Goal: Transaction & Acquisition: Purchase product/service

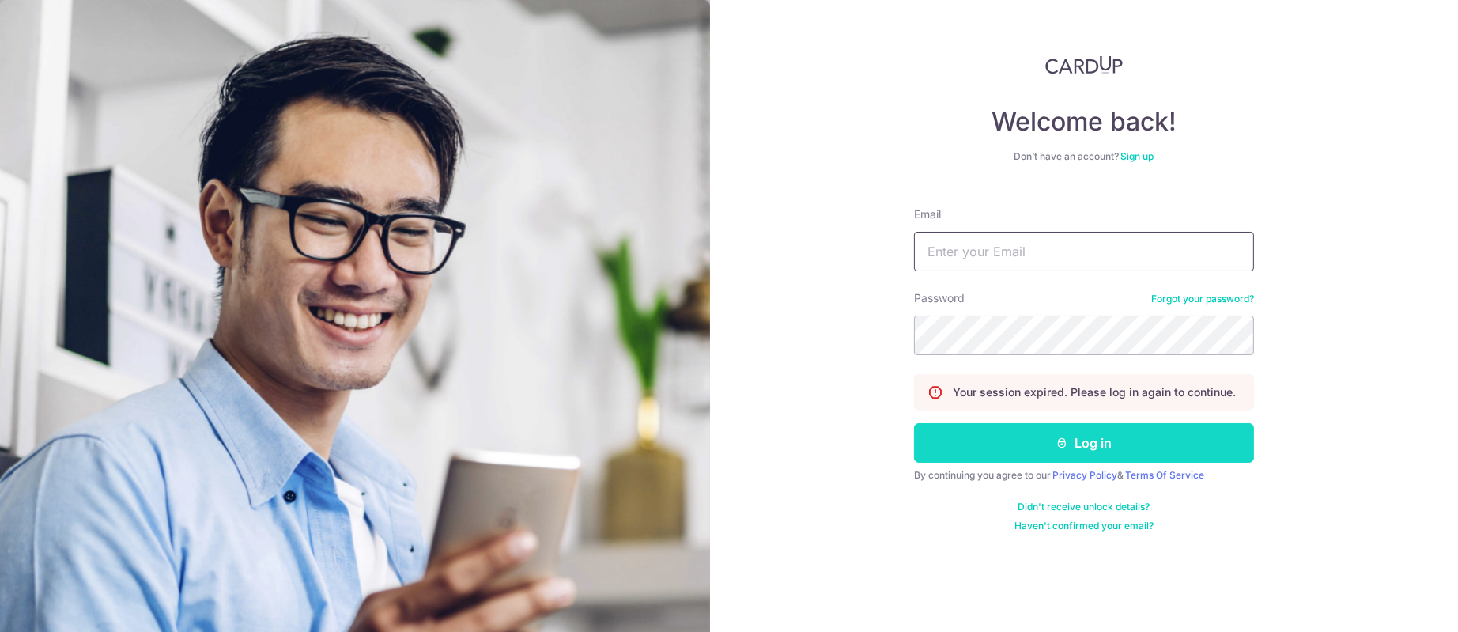
type input "[PERSON_NAME][EMAIL_ADDRESS][DOMAIN_NAME]"
click at [1001, 451] on button "Log in" at bounding box center [1084, 443] width 340 height 40
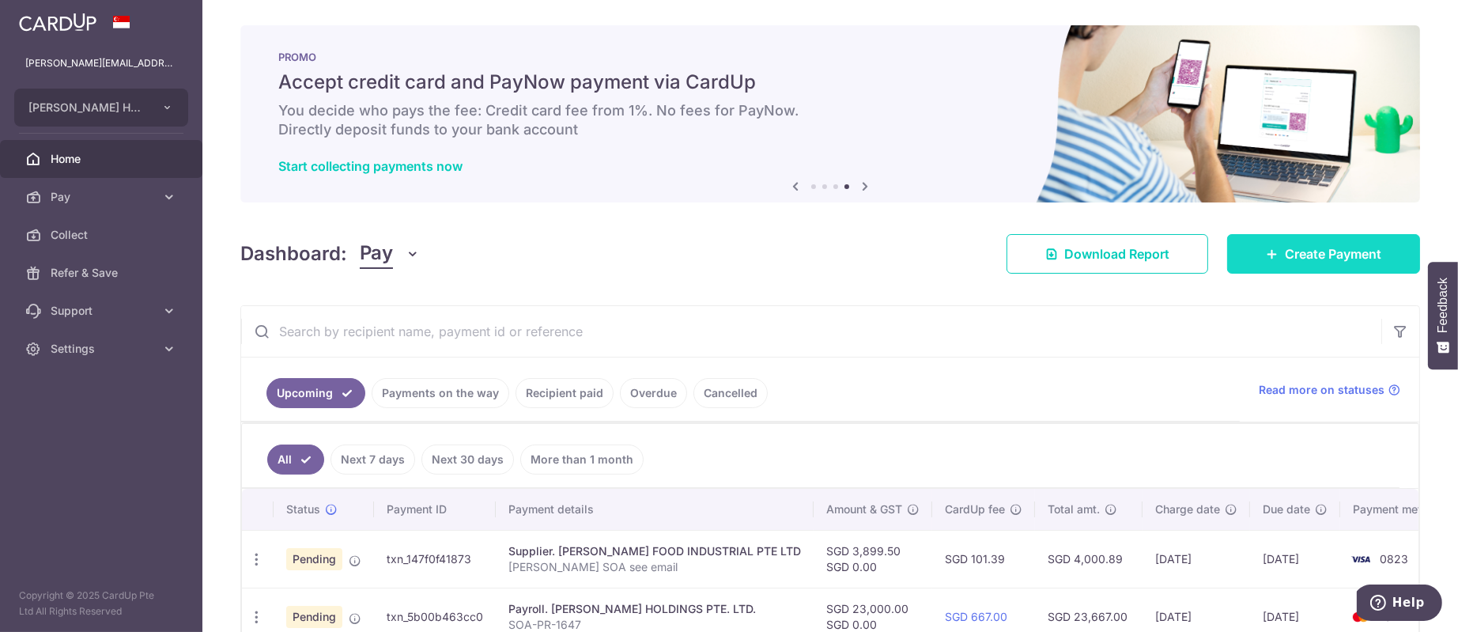
click at [1341, 259] on span "Create Payment" at bounding box center [1333, 253] width 96 height 19
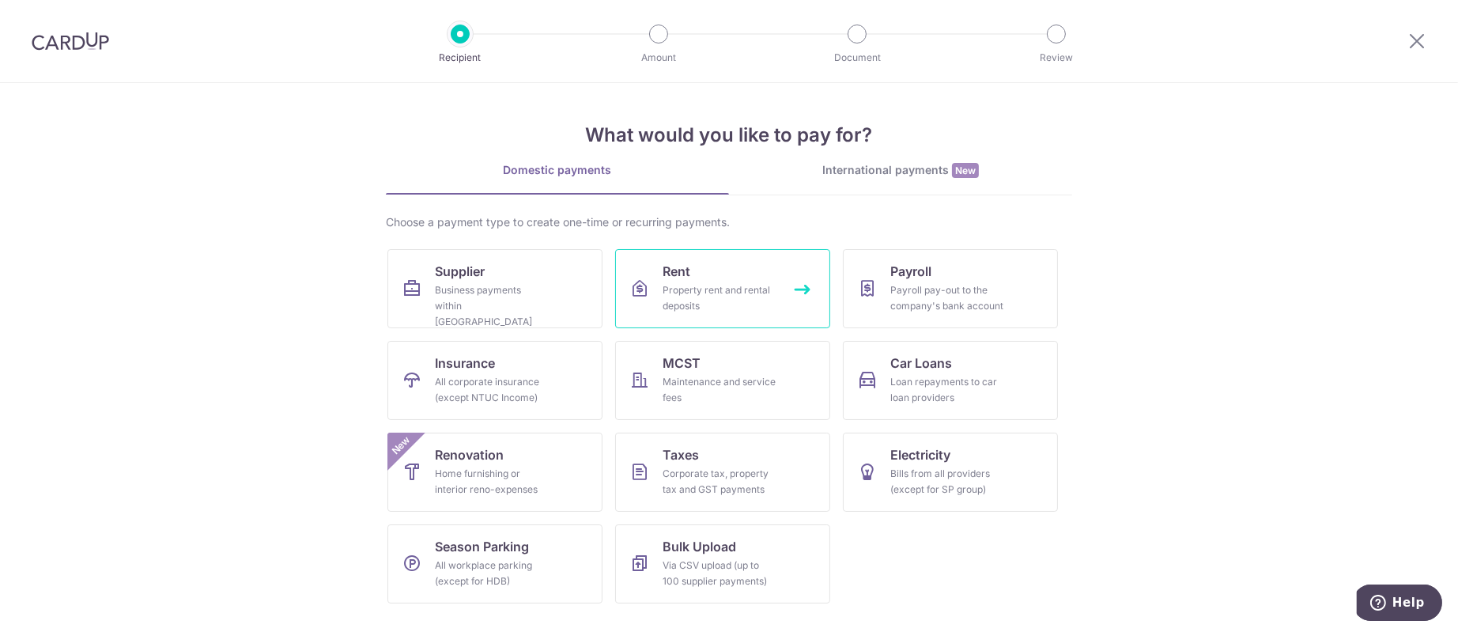
click at [758, 311] on div "Property rent and rental deposits" at bounding box center [719, 298] width 114 height 32
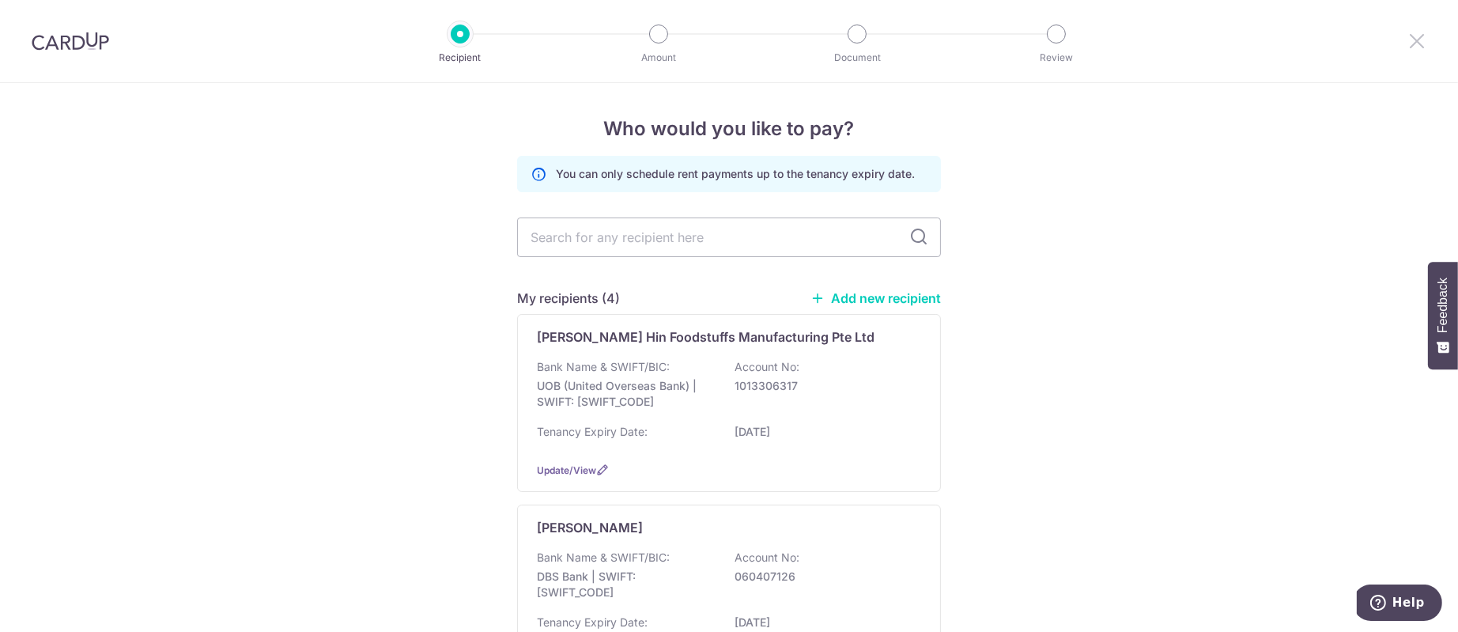
click at [1415, 36] on icon at bounding box center [1416, 41] width 19 height 20
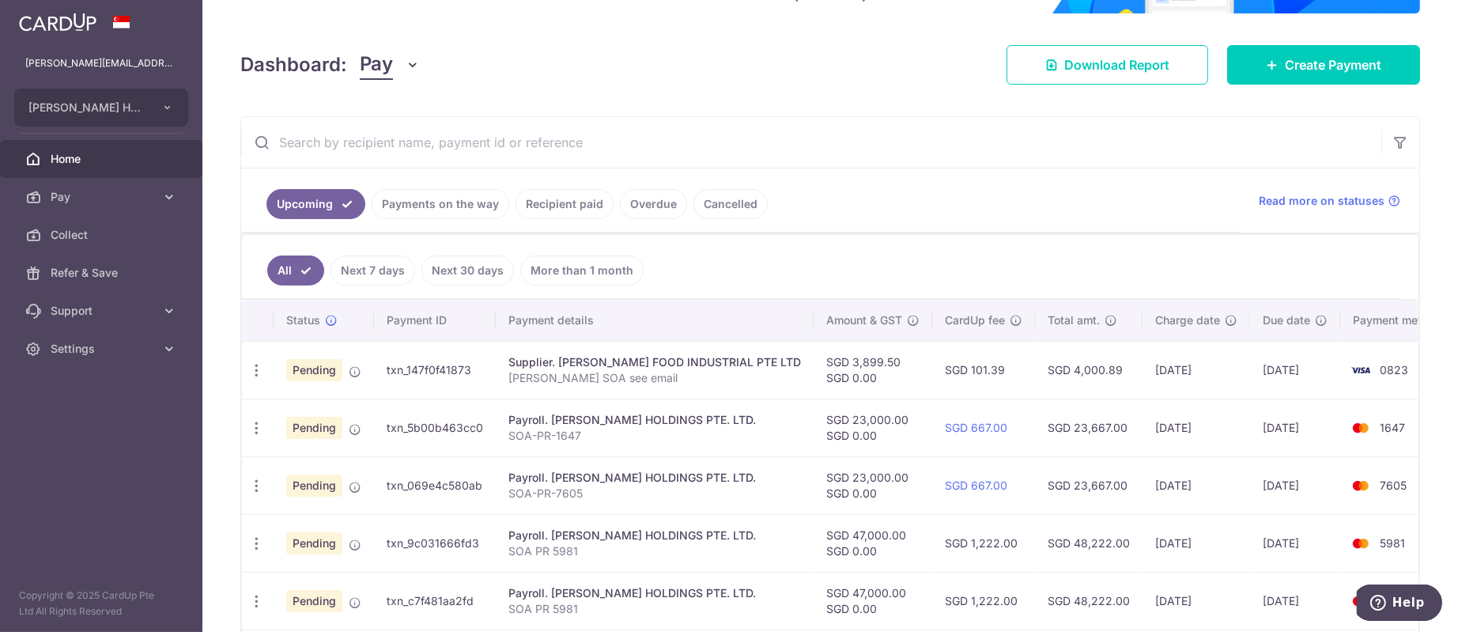
scroll to position [134, 0]
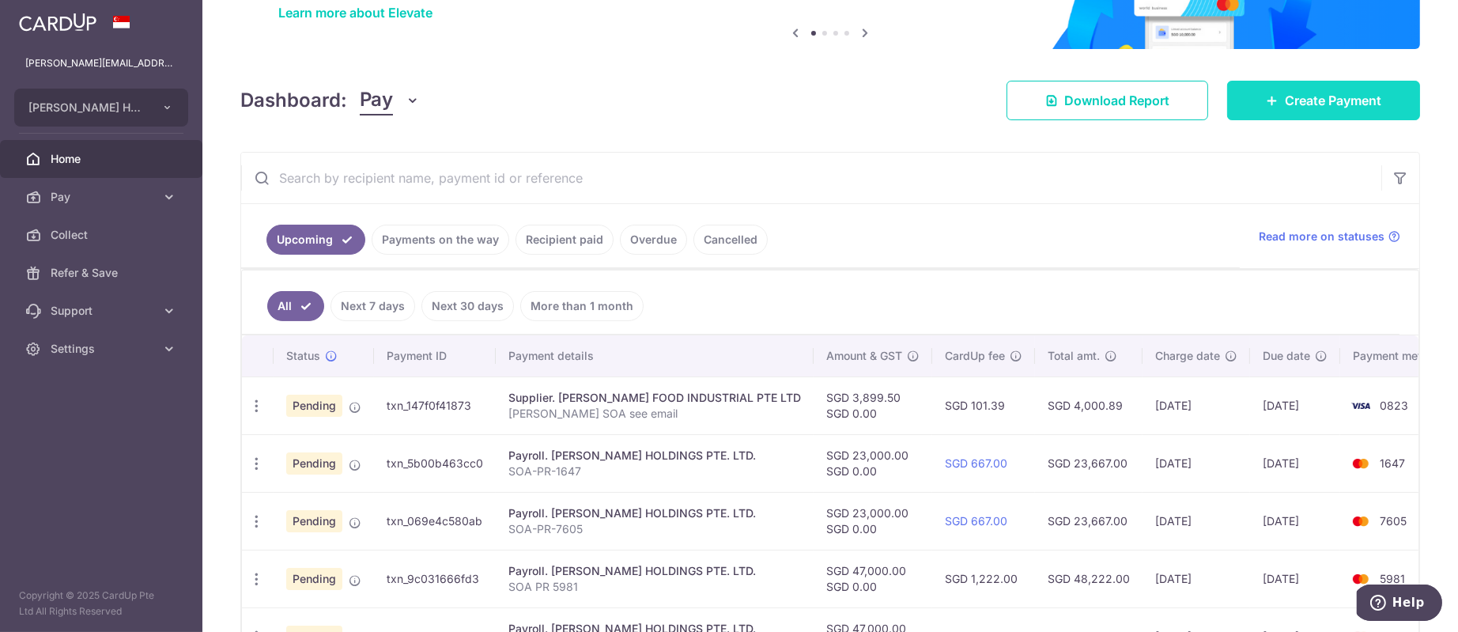
click at [1322, 92] on span "Create Payment" at bounding box center [1333, 100] width 96 height 19
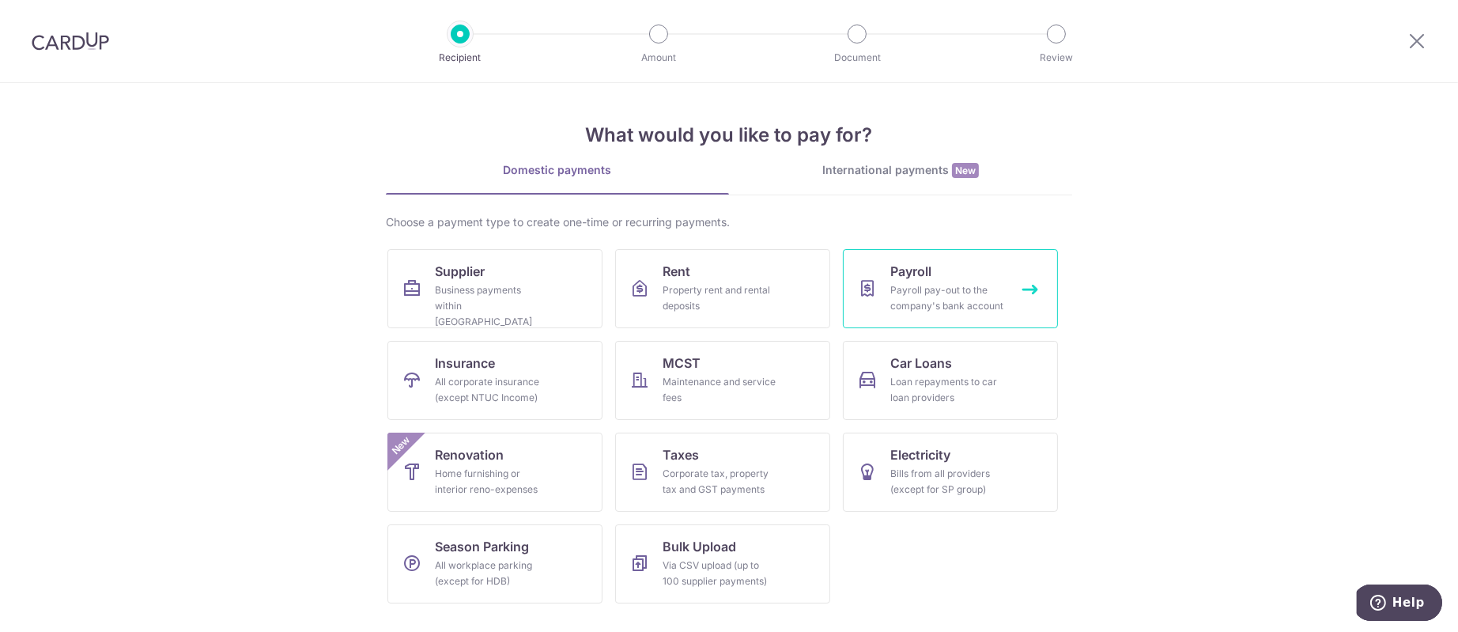
click at [908, 287] on div "Payroll pay-out to the company's bank account" at bounding box center [947, 298] width 114 height 32
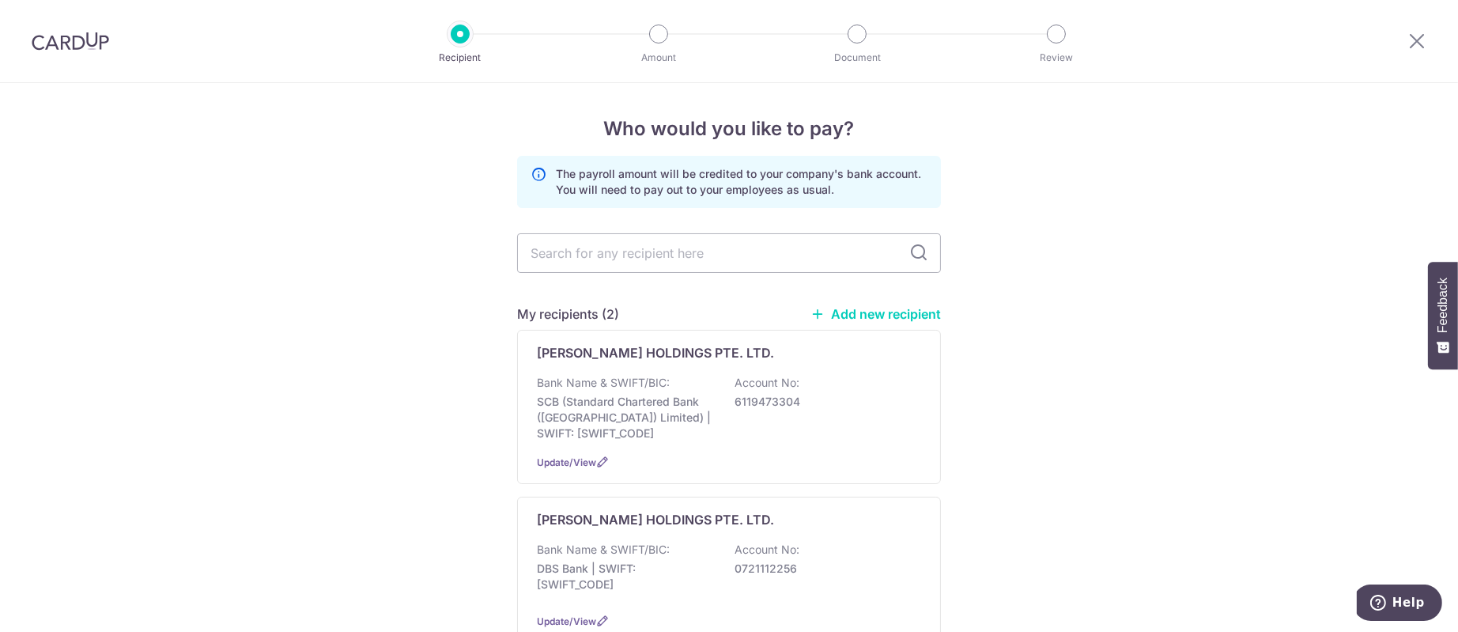
click at [1433, 43] on div at bounding box center [1417, 41] width 82 height 82
click at [1424, 47] on icon at bounding box center [1416, 41] width 19 height 20
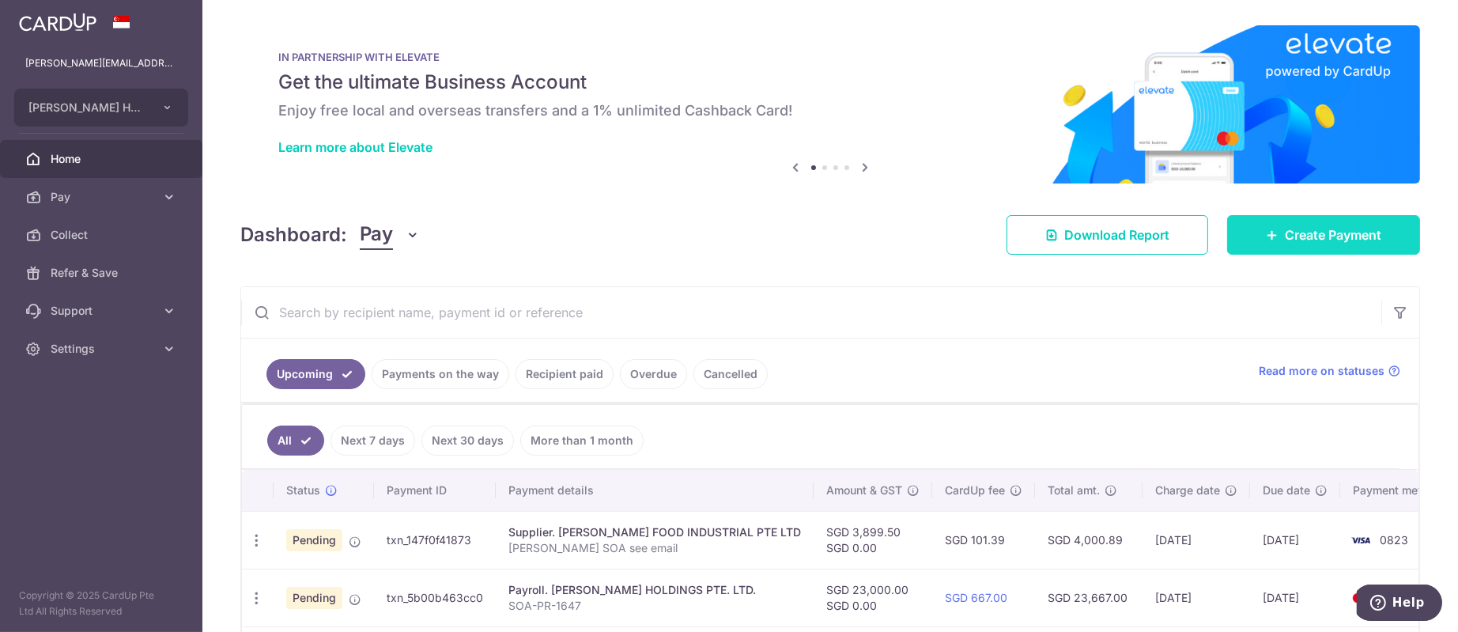
click at [1266, 234] on icon at bounding box center [1272, 234] width 13 height 13
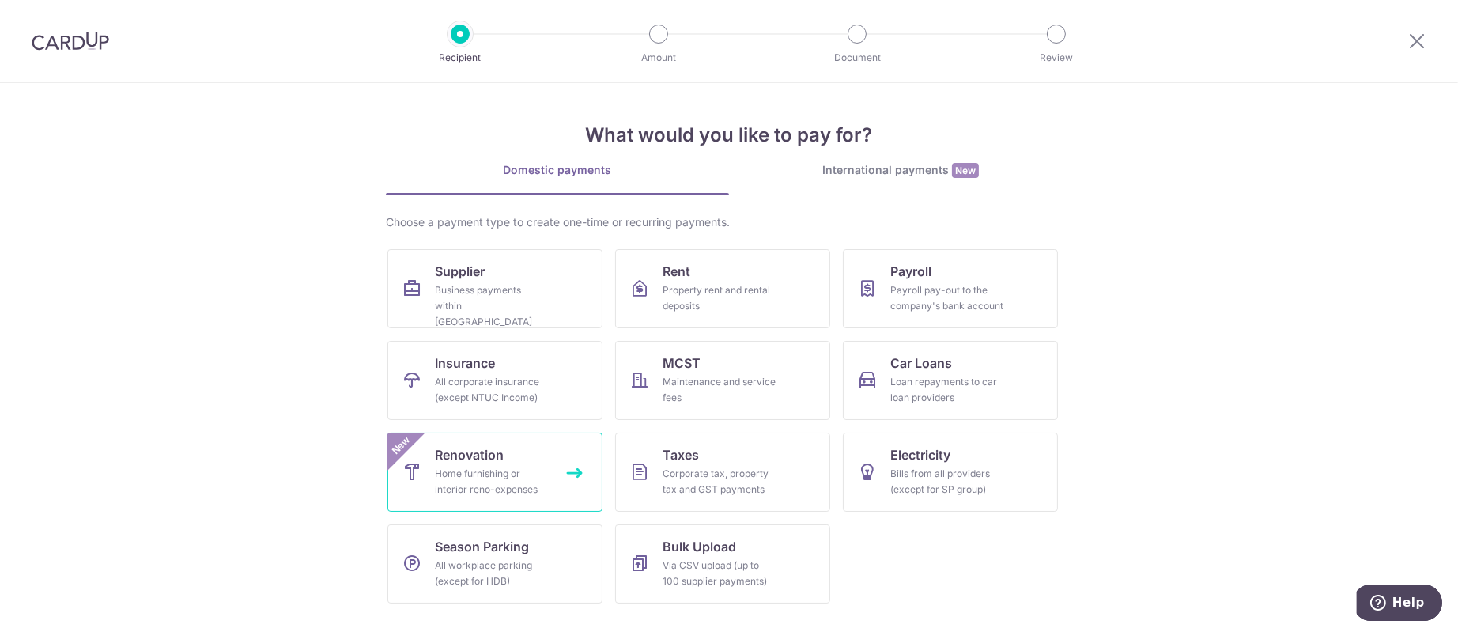
click at [504, 436] on link "Renovation Home furnishing or interior reno-expenses New" at bounding box center [494, 471] width 215 height 79
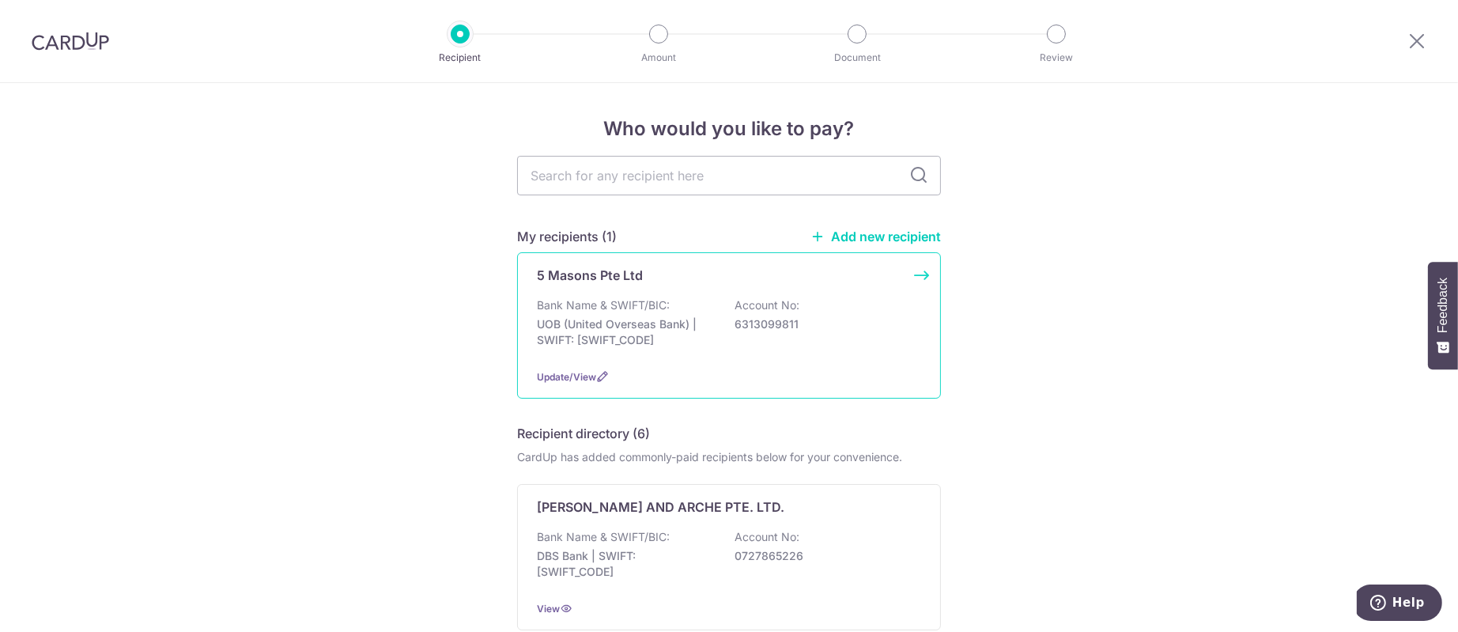
click at [755, 311] on p "Account No:" at bounding box center [766, 305] width 65 height 16
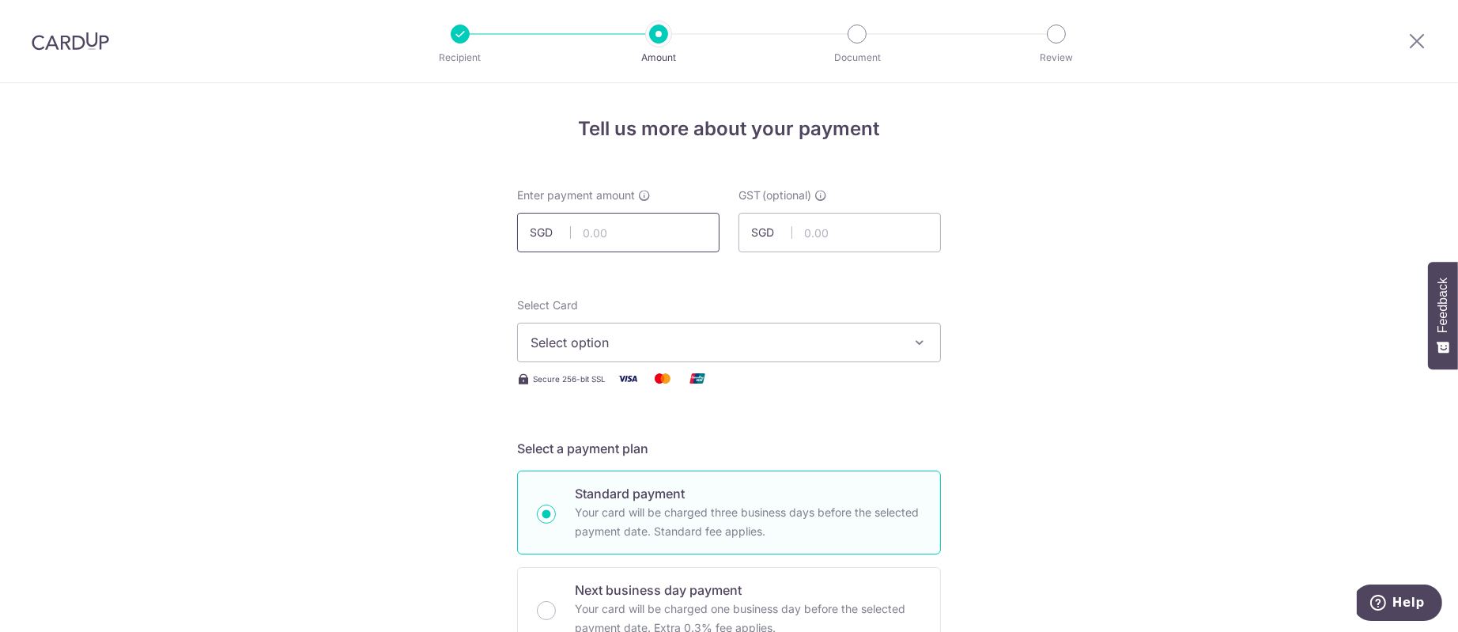
click at [630, 232] on input "text" at bounding box center [618, 233] width 202 height 40
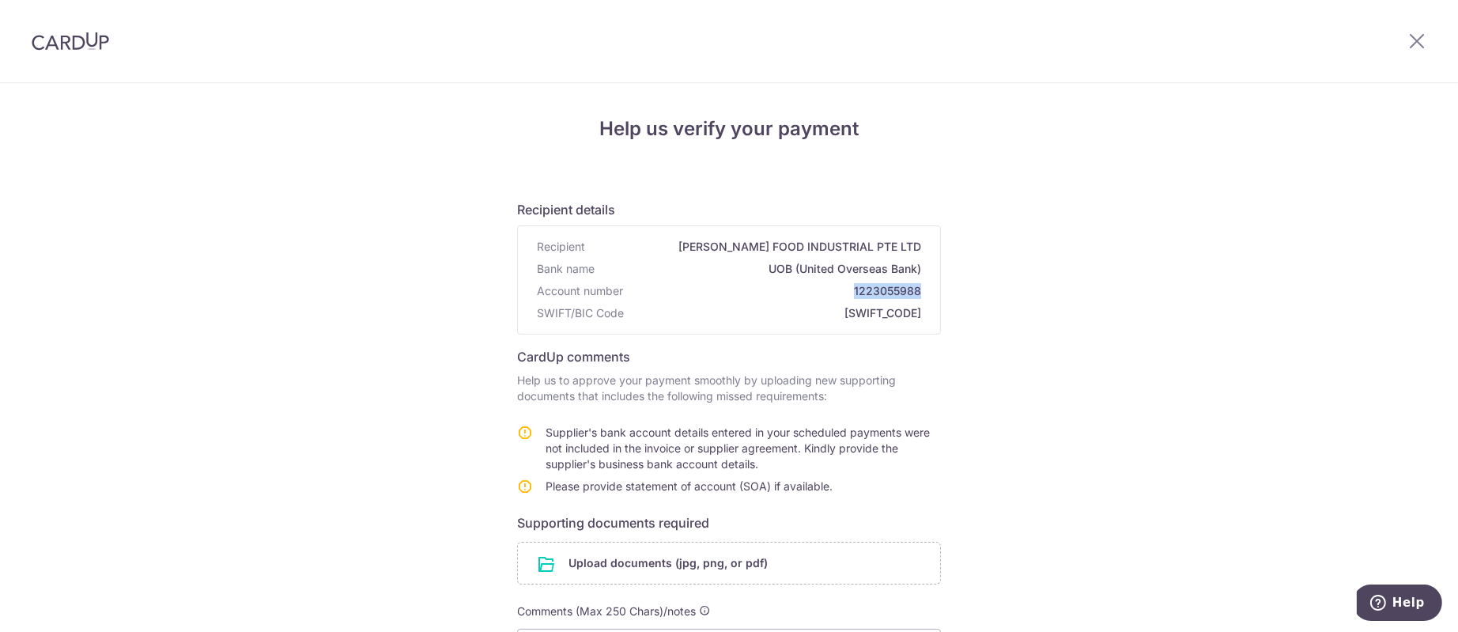
drag, startPoint x: 840, startPoint y: 290, endPoint x: 929, endPoint y: 280, distance: 89.1
click at [929, 280] on div "Recipient HENG GUAN FOOD INDUSTRIAL PTE LTD Bank name UOB (United Overseas Bank…" at bounding box center [729, 280] width 422 height 108
copy span "1223055988"
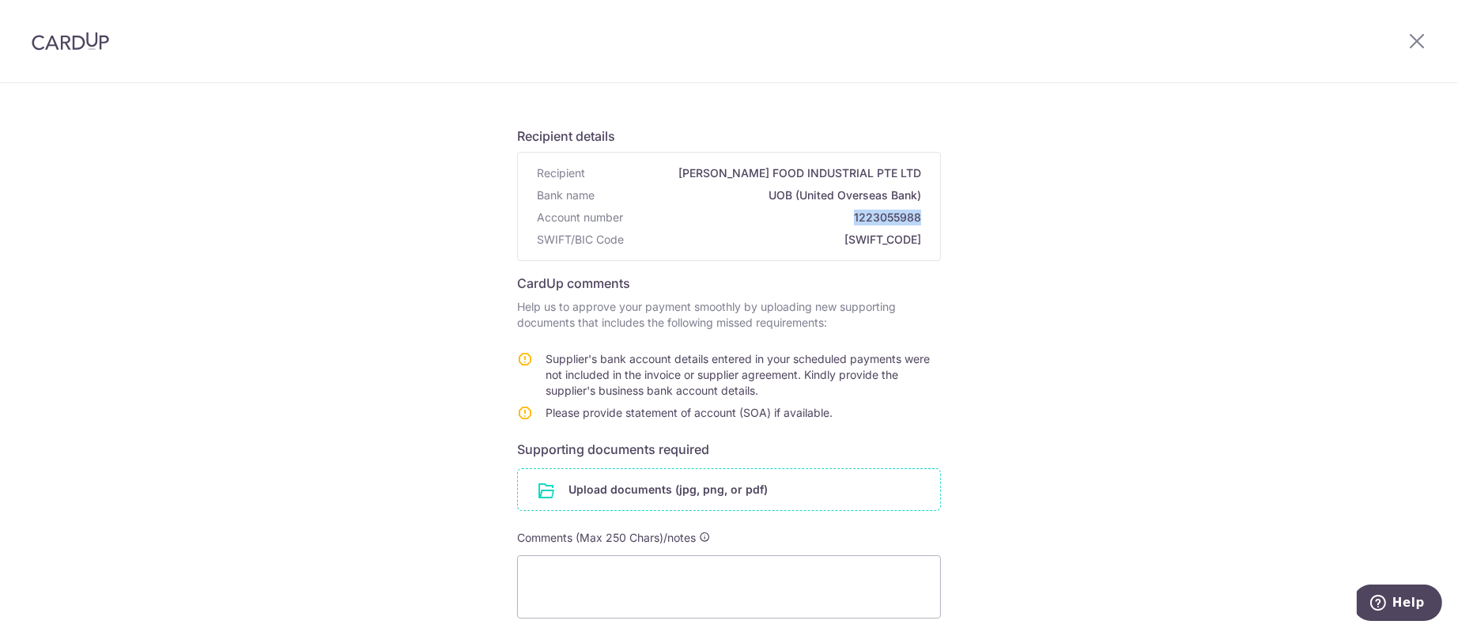
scroll to position [243, 0]
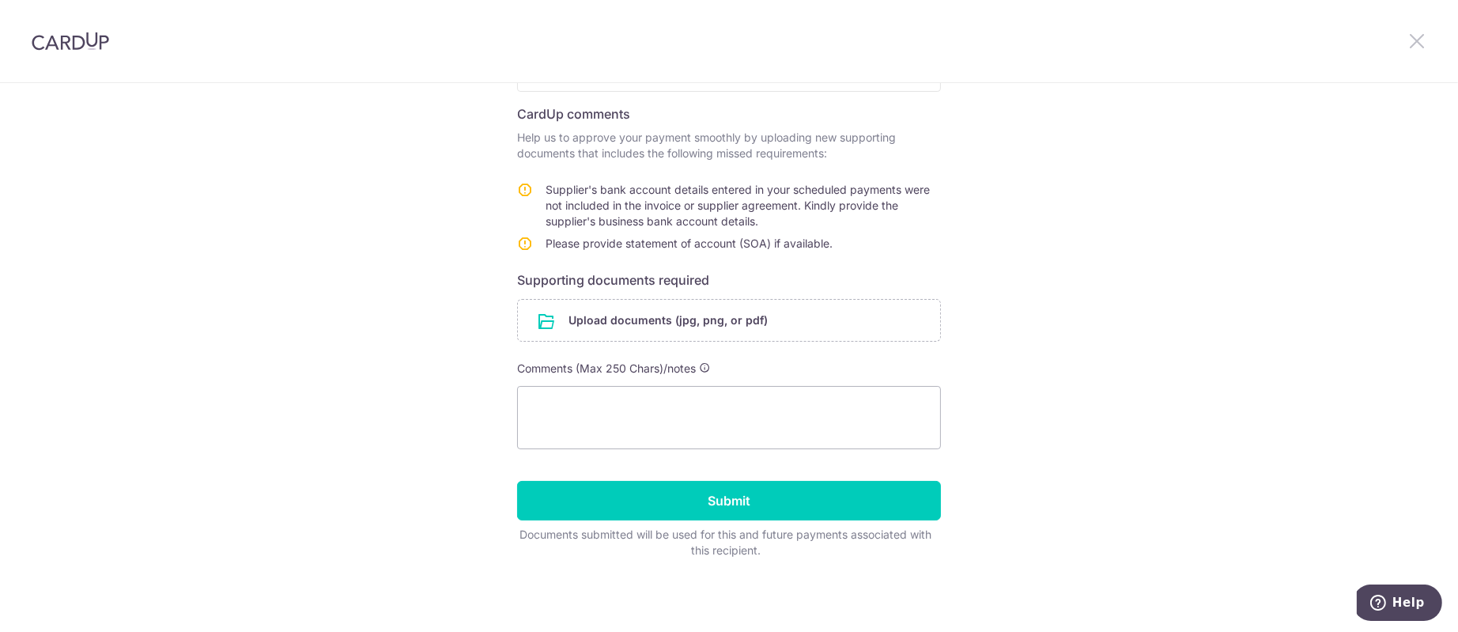
click at [971, 41] on icon at bounding box center [1416, 41] width 19 height 20
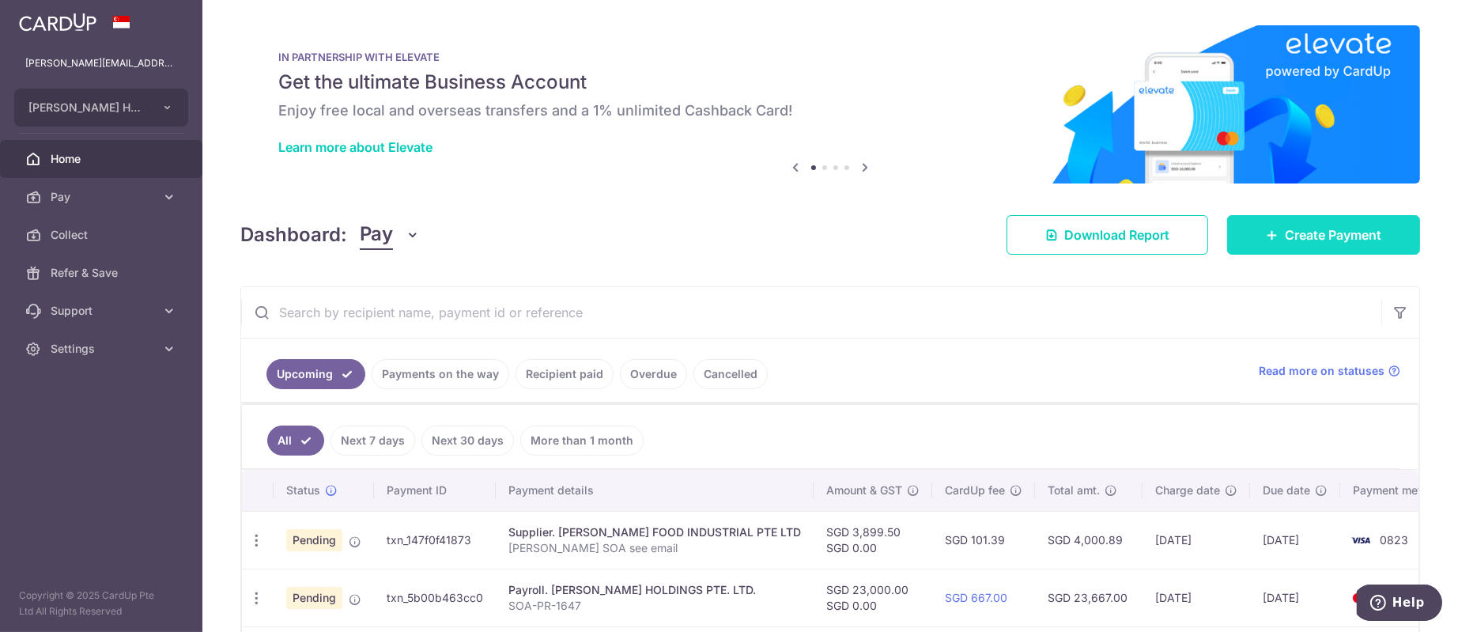
click at [971, 225] on link "Create Payment" at bounding box center [1323, 235] width 193 height 40
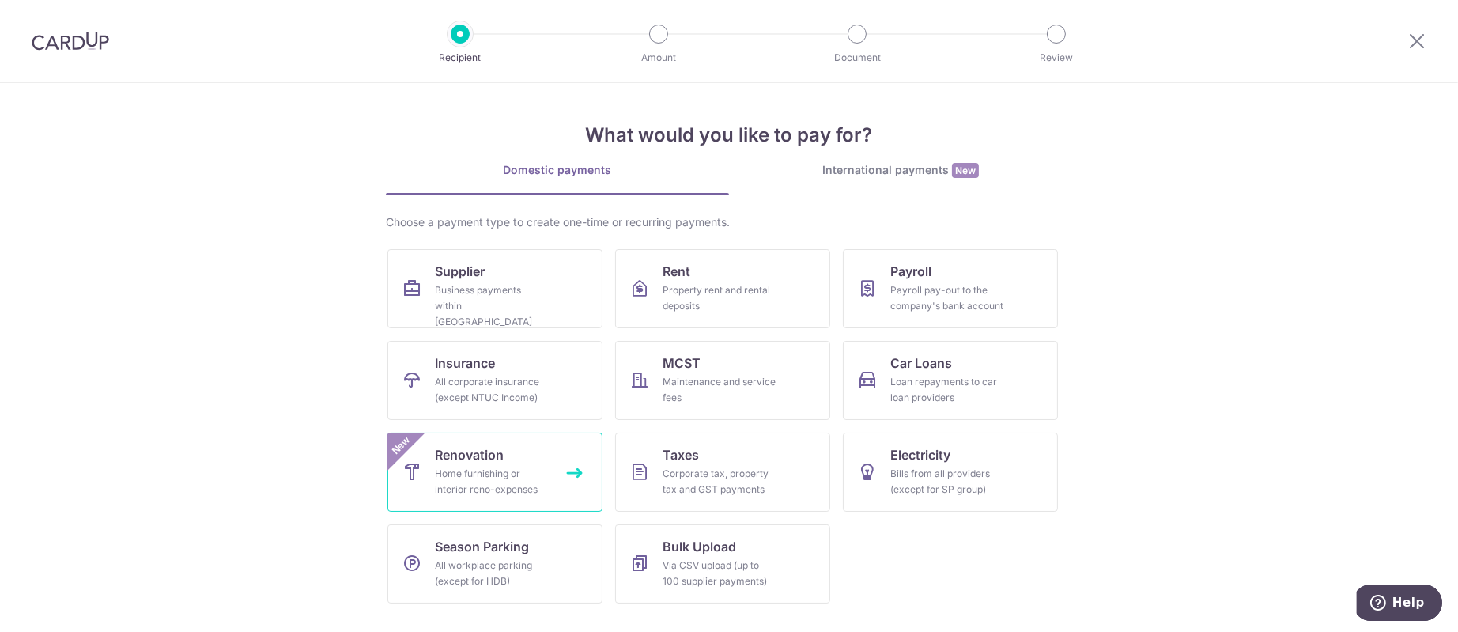
click at [421, 420] on div "New" at bounding box center [406, 451] width 38 height 38
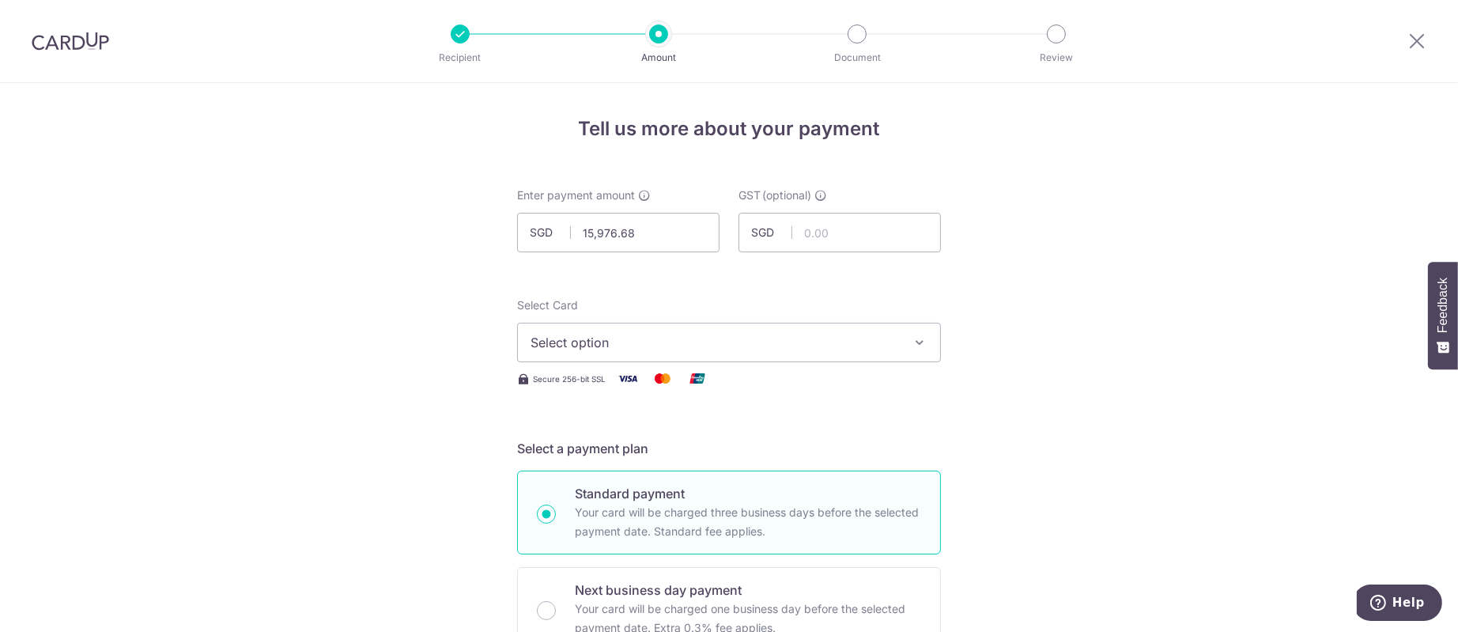
type input "15,976.68"
click at [647, 340] on span "Select option" at bounding box center [714, 342] width 368 height 19
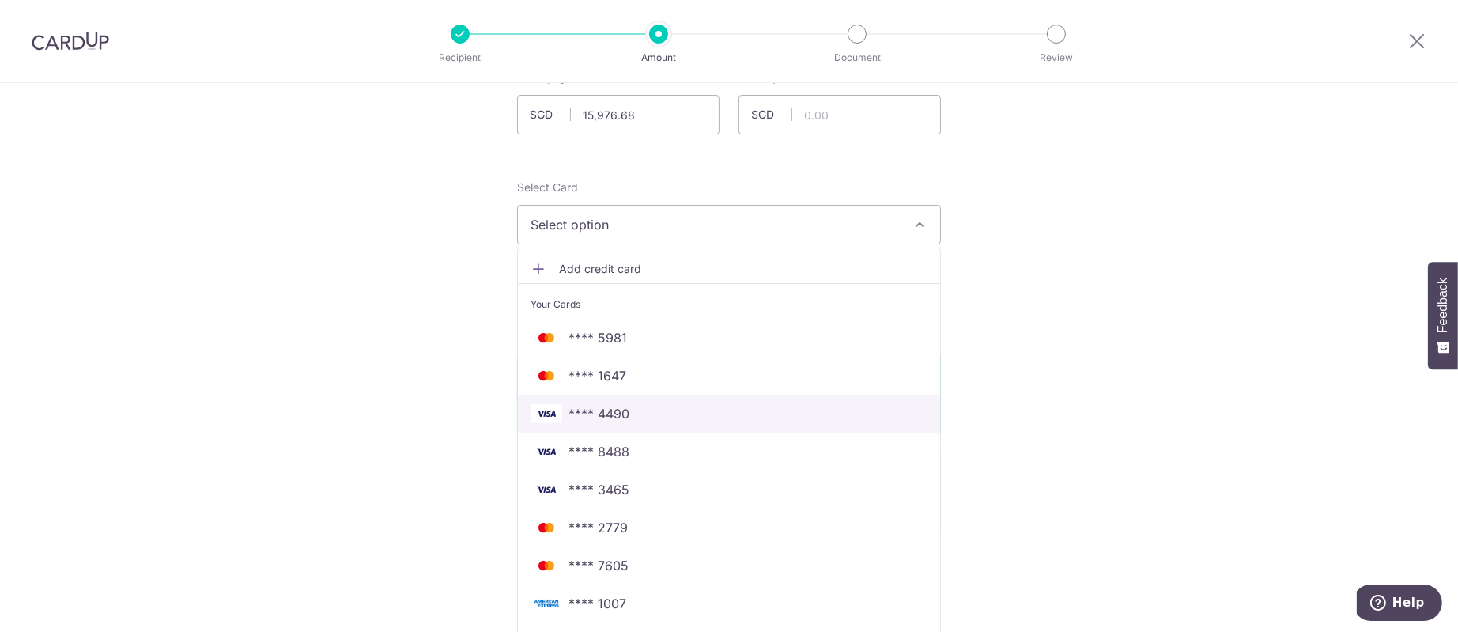
scroll to position [237, 0]
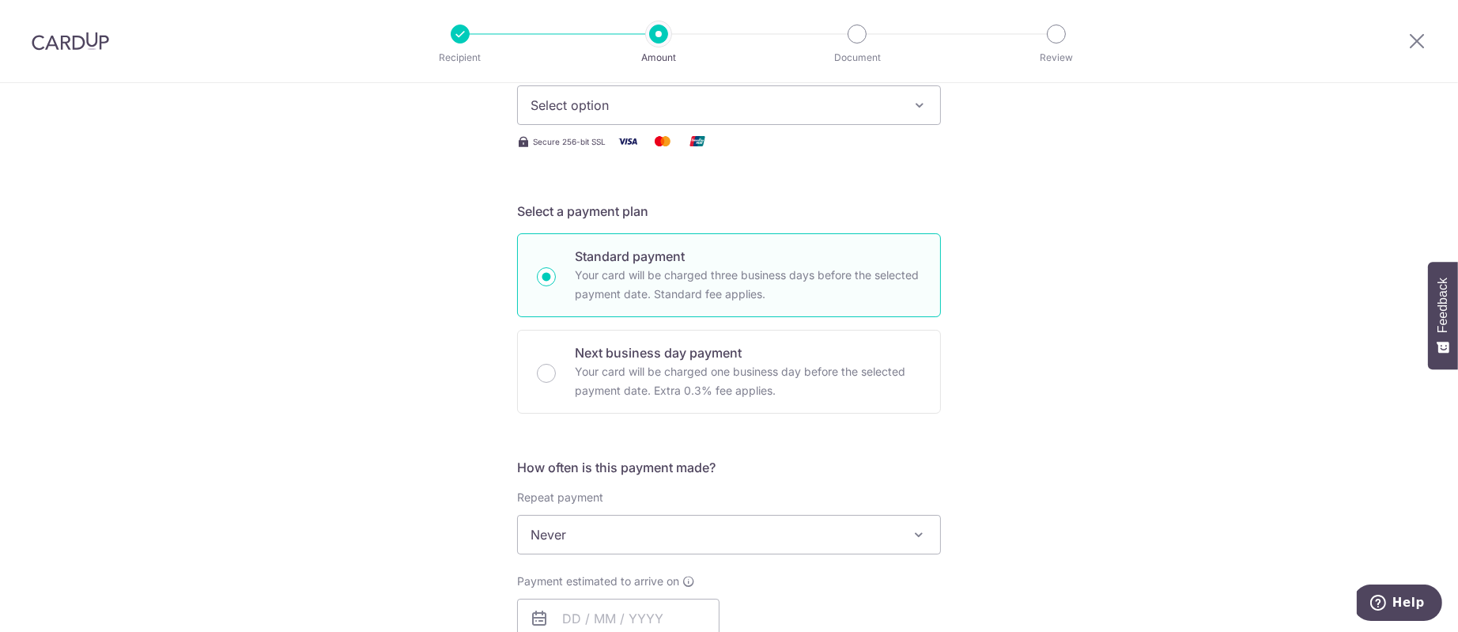
click at [745, 117] on button "Select option" at bounding box center [729, 105] width 424 height 40
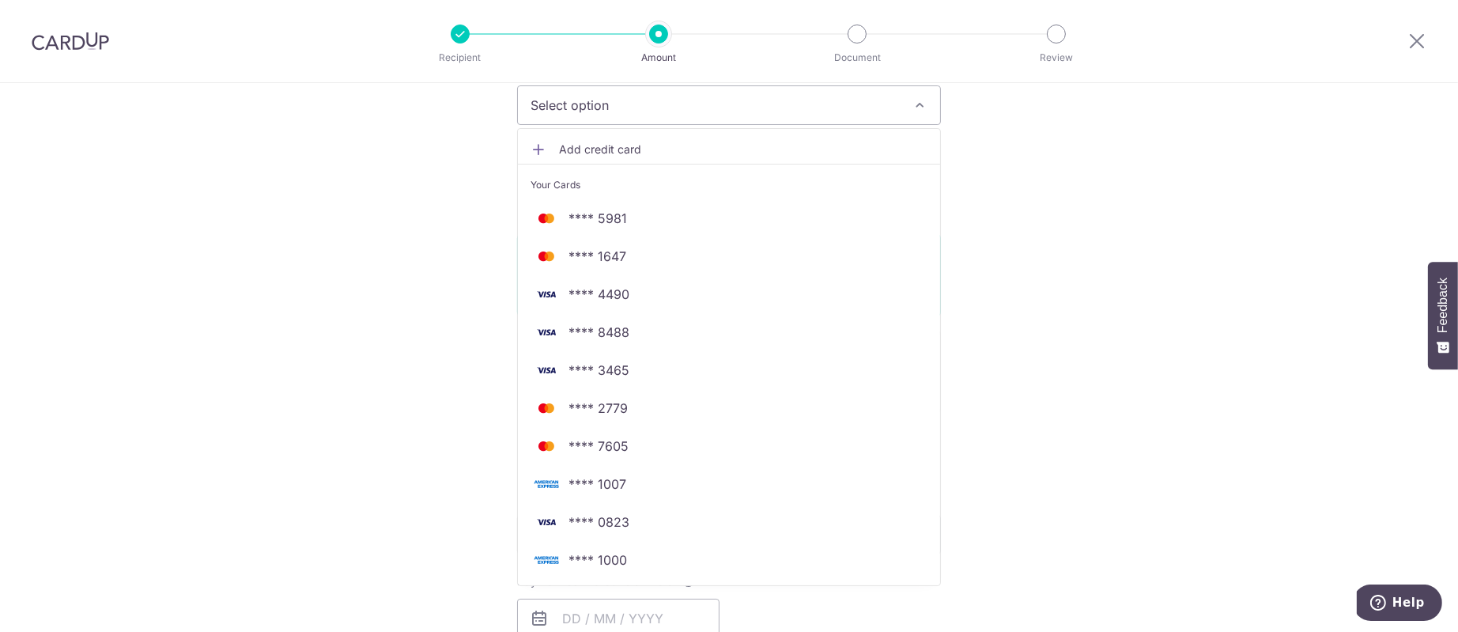
click at [625, 481] on span "**** 1007" at bounding box center [728, 483] width 397 height 19
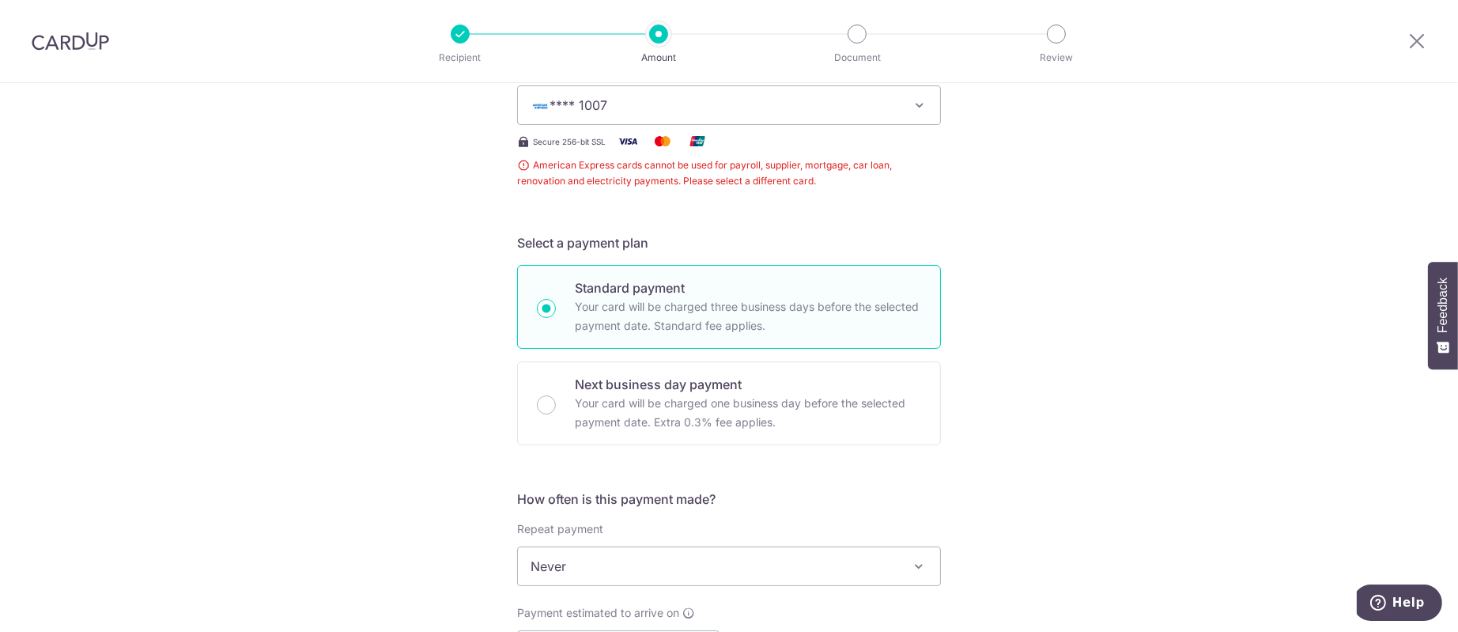
click at [814, 108] on span "**** 1007" at bounding box center [714, 105] width 368 height 19
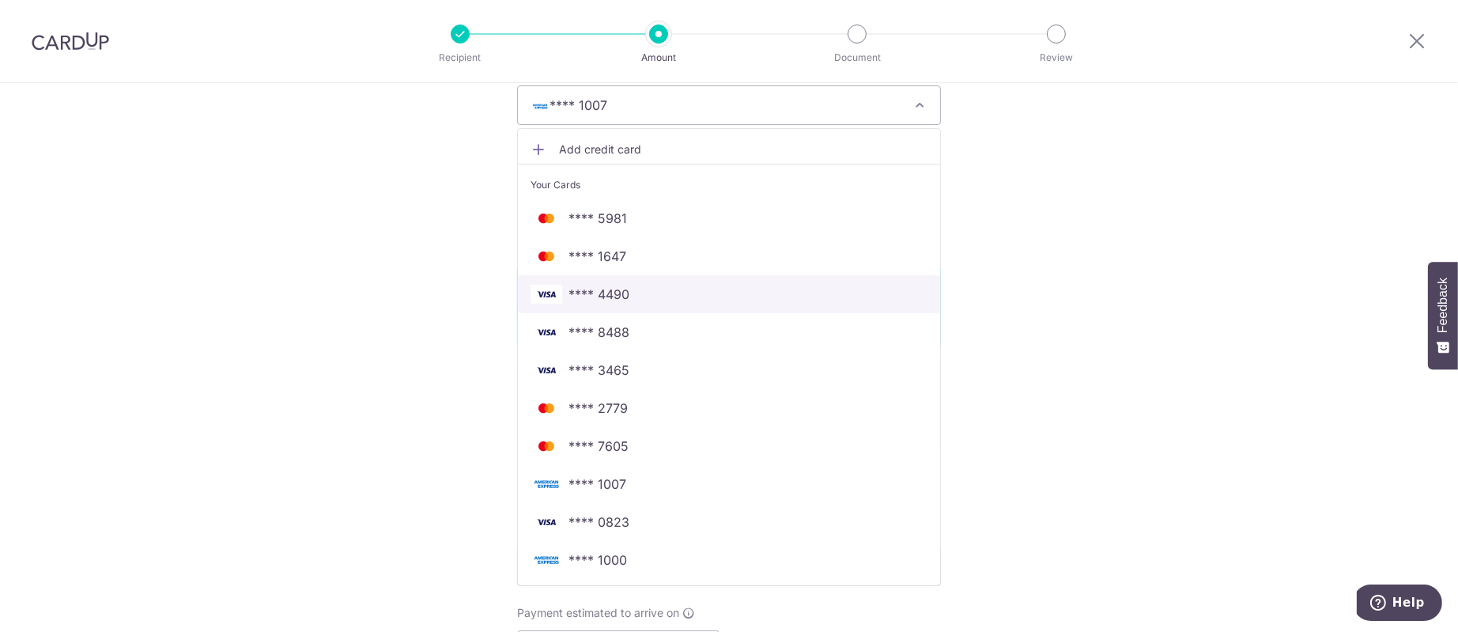
click at [746, 285] on span "**** 4490" at bounding box center [728, 294] width 397 height 19
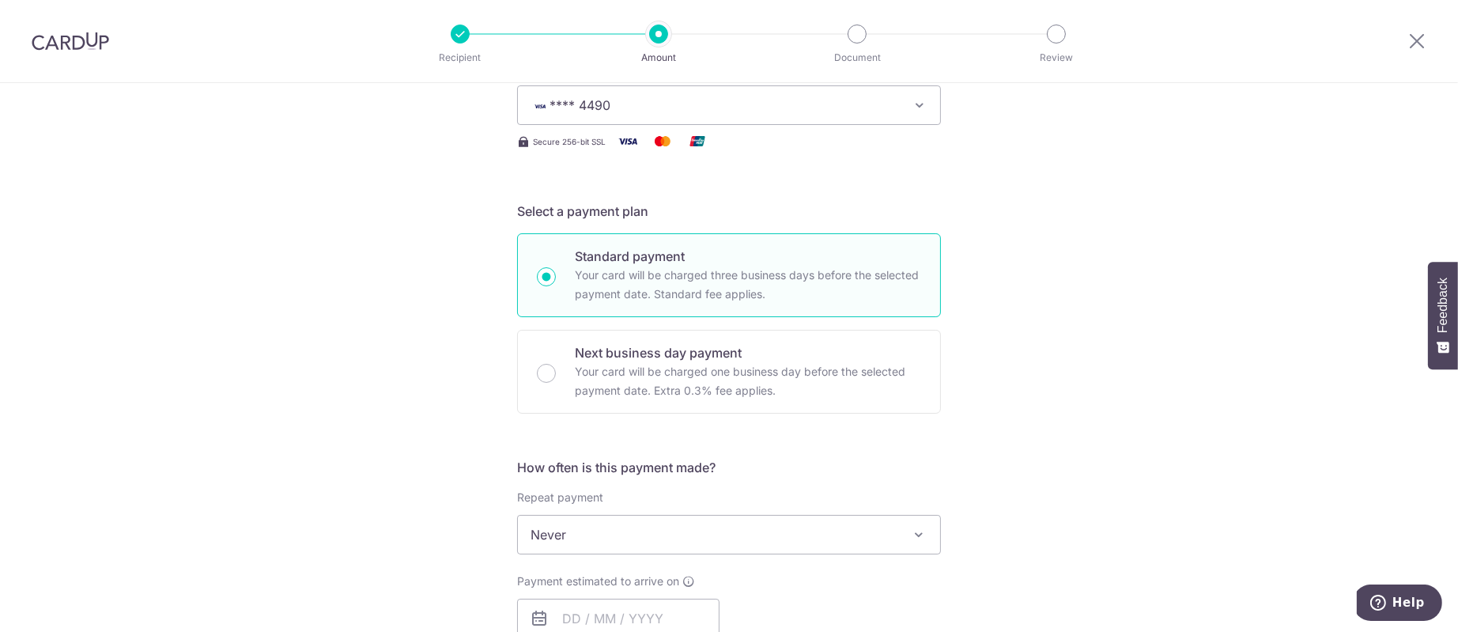
click at [713, 113] on span "**** 4490" at bounding box center [714, 105] width 368 height 19
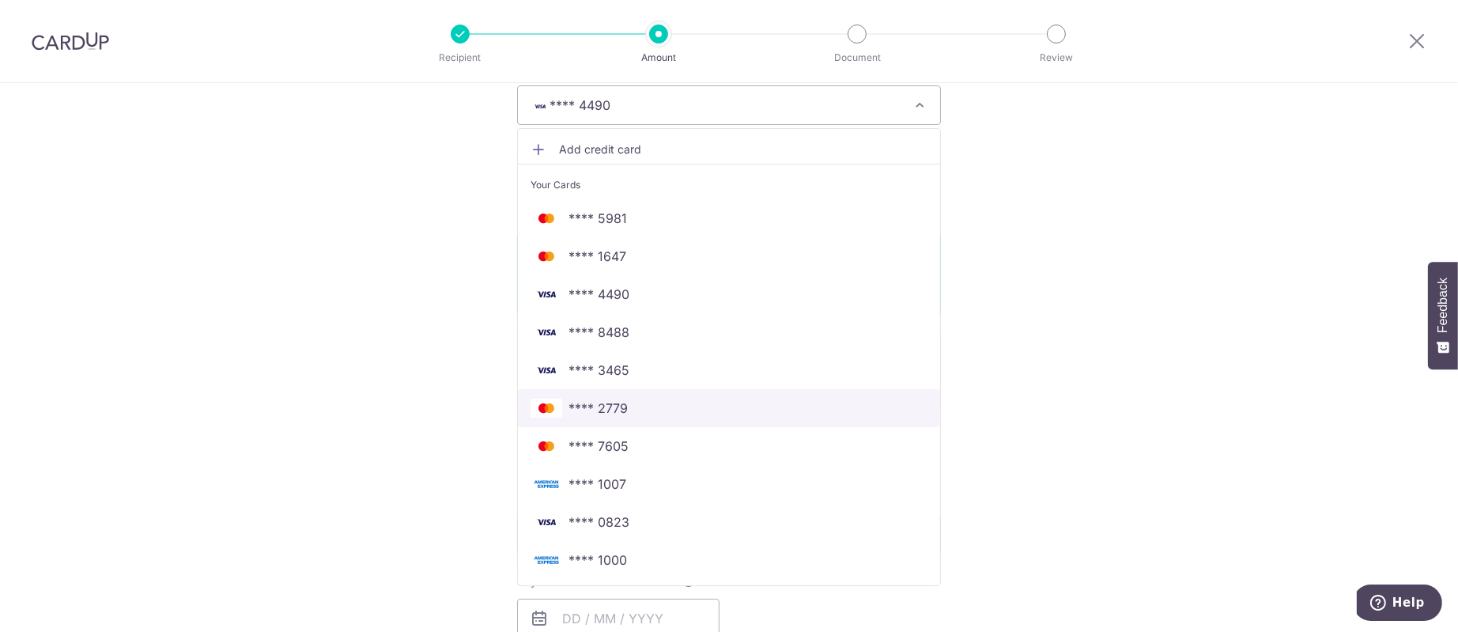
click at [677, 398] on span "**** 2779" at bounding box center [728, 407] width 397 height 19
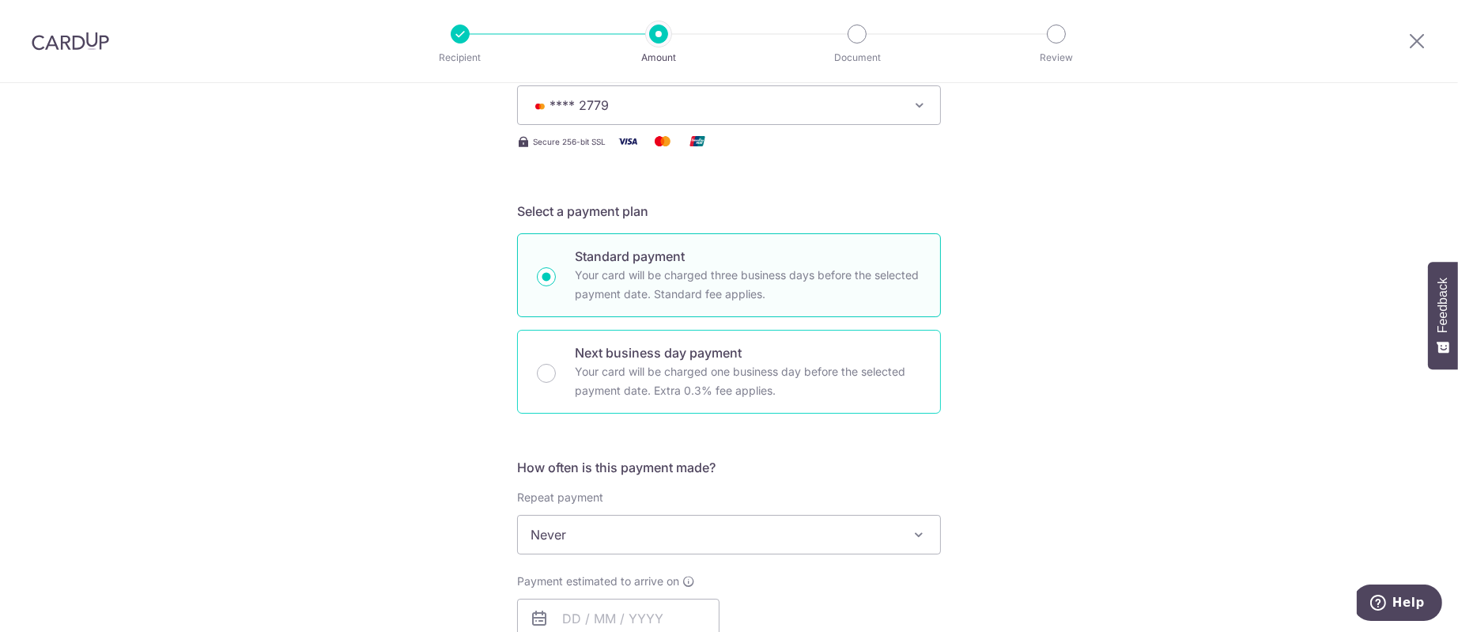
scroll to position [474, 0]
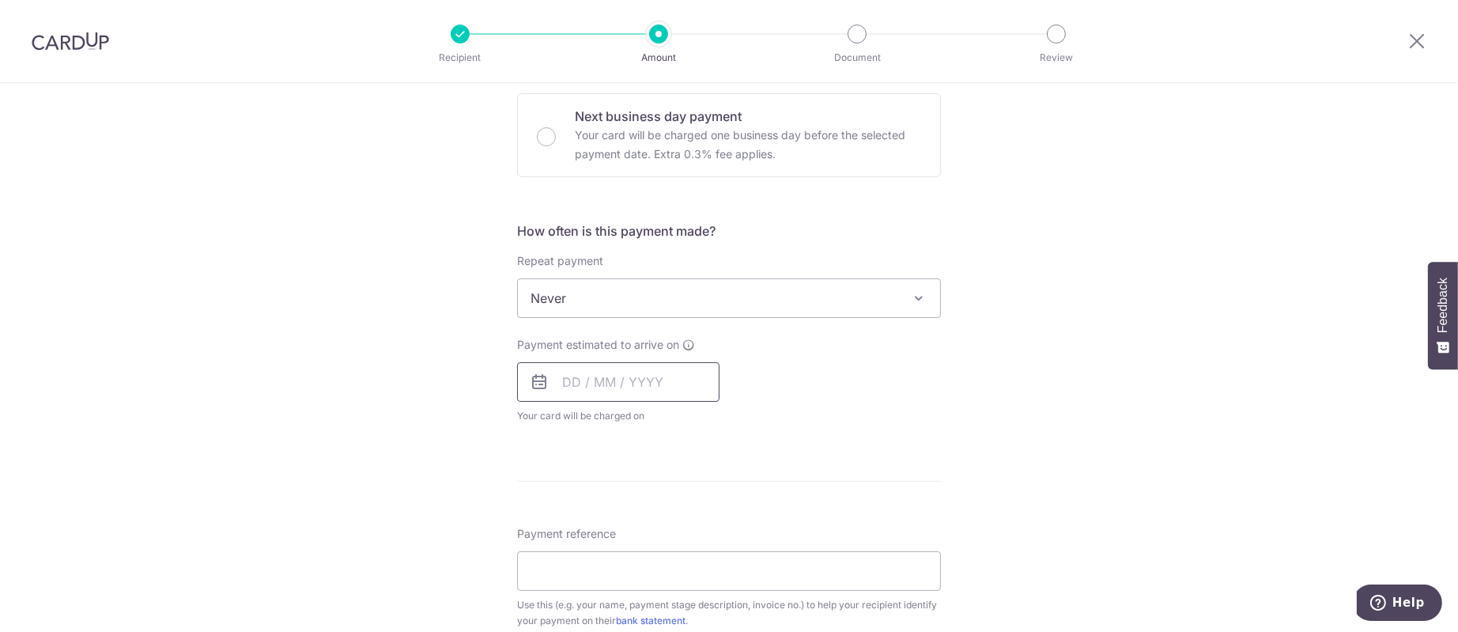
click at [599, 397] on input "text" at bounding box center [618, 382] width 202 height 40
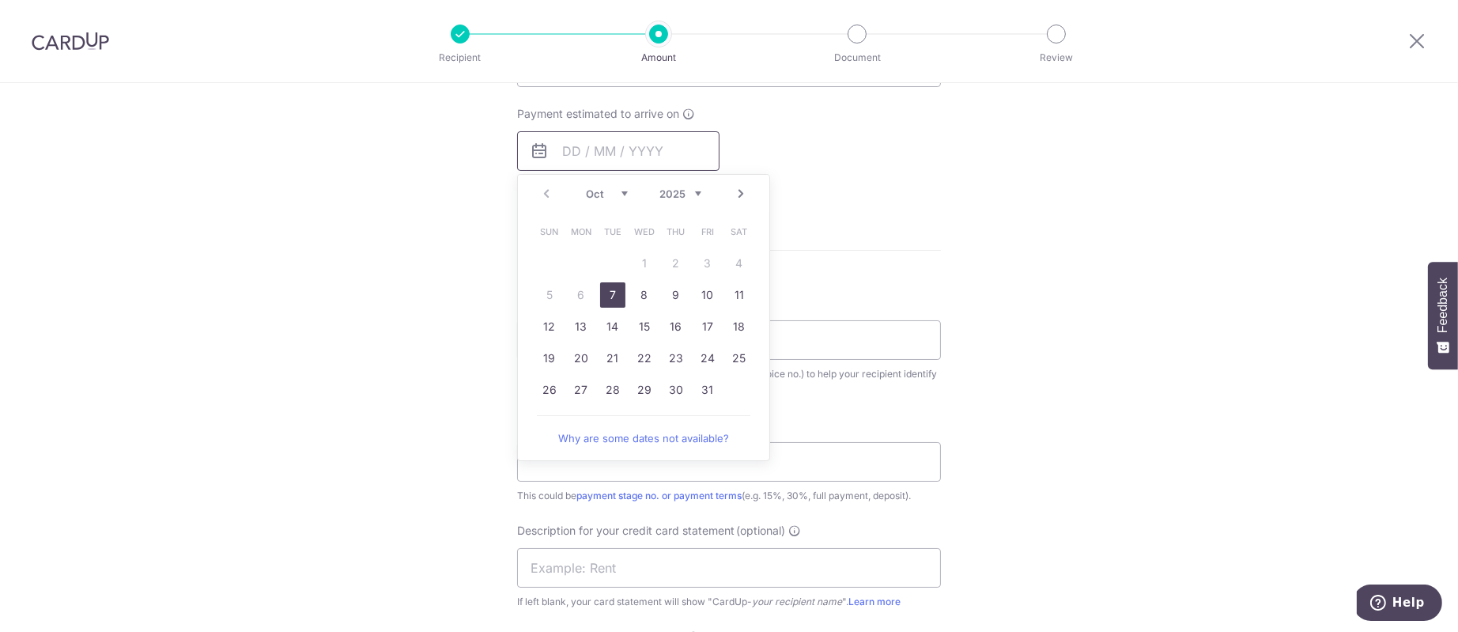
scroll to position [711, 0]
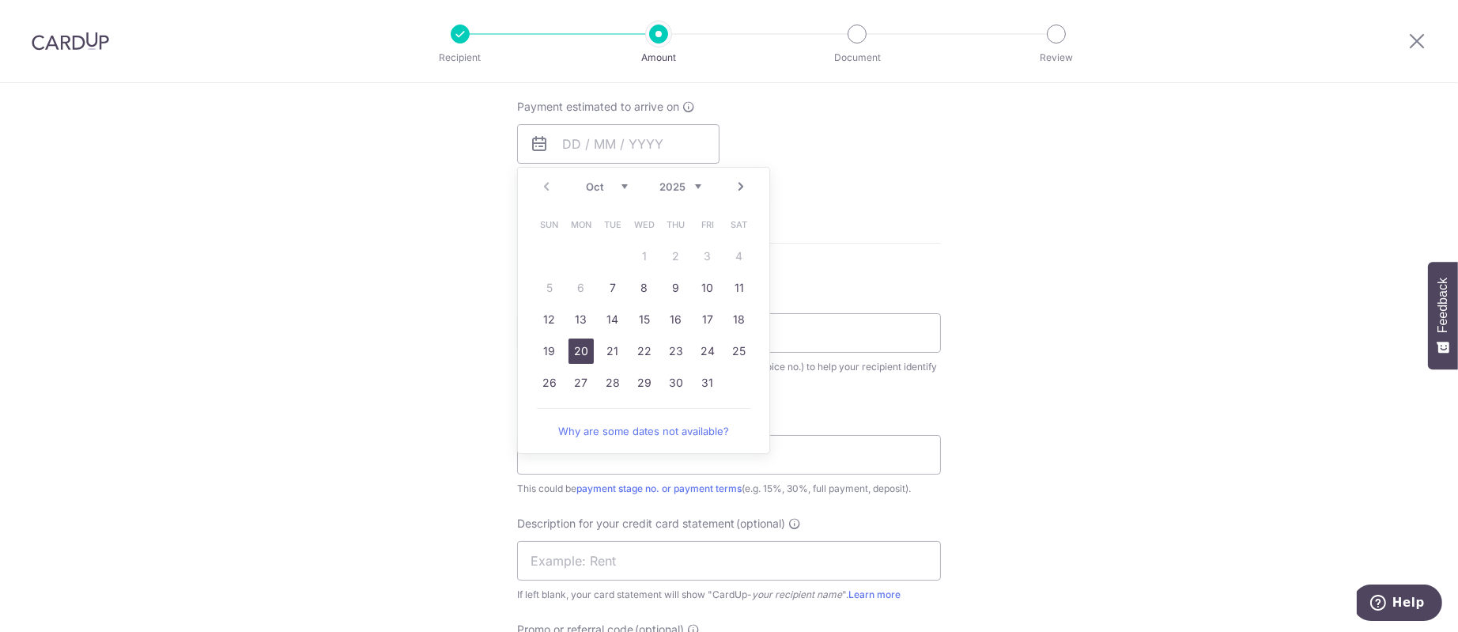
click at [573, 362] on link "20" at bounding box center [580, 350] width 25 height 25
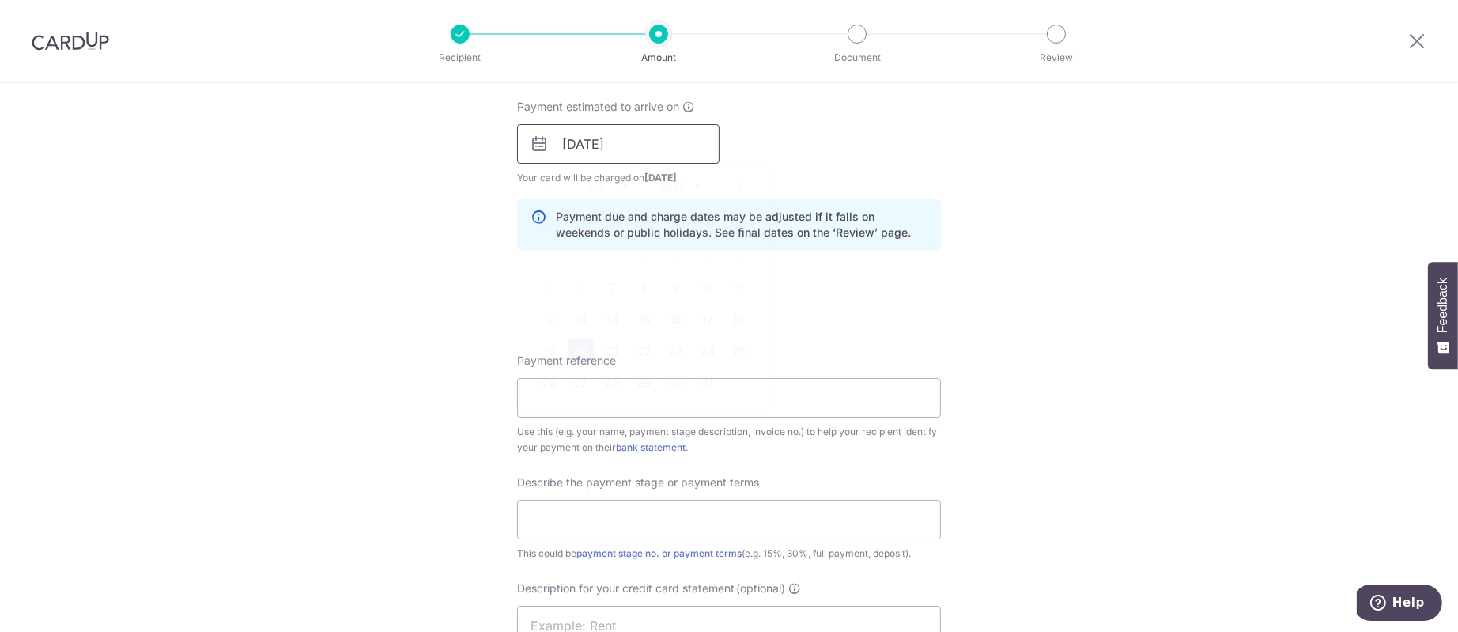
click at [605, 153] on input "[DATE]" at bounding box center [618, 144] width 202 height 40
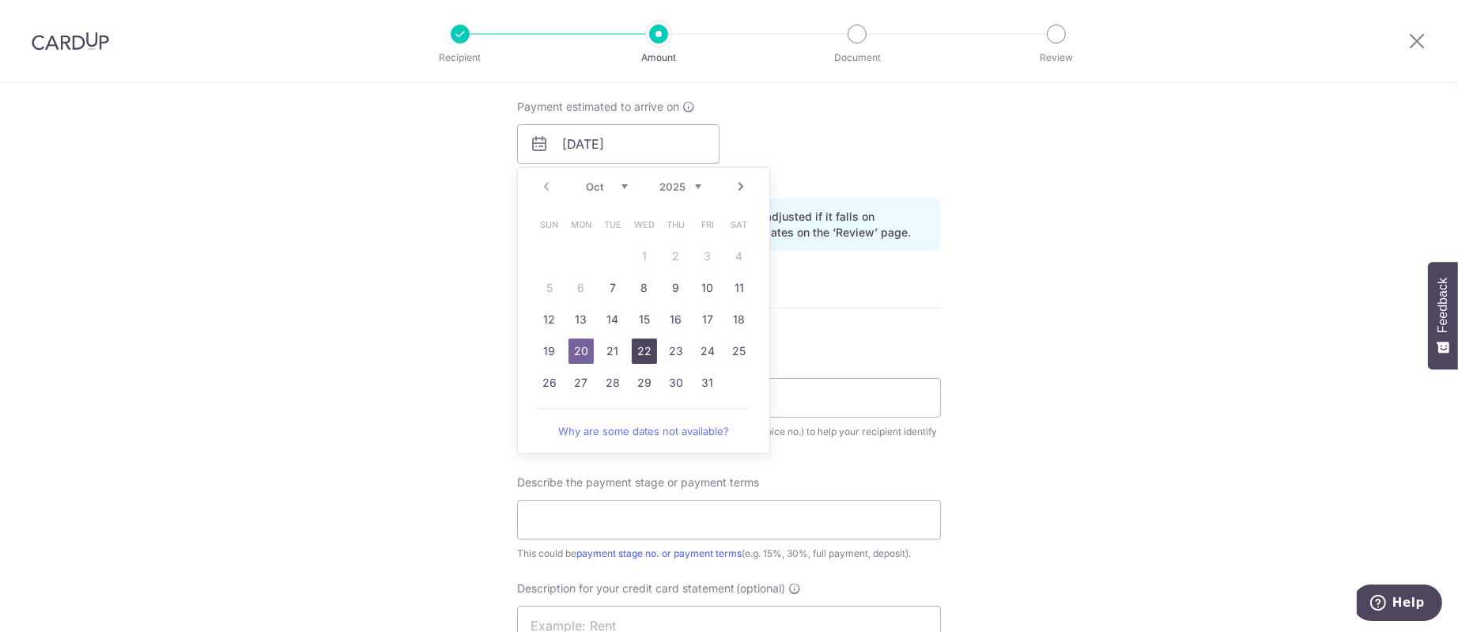
click at [636, 350] on link "22" at bounding box center [644, 350] width 25 height 25
type input "[DATE]"
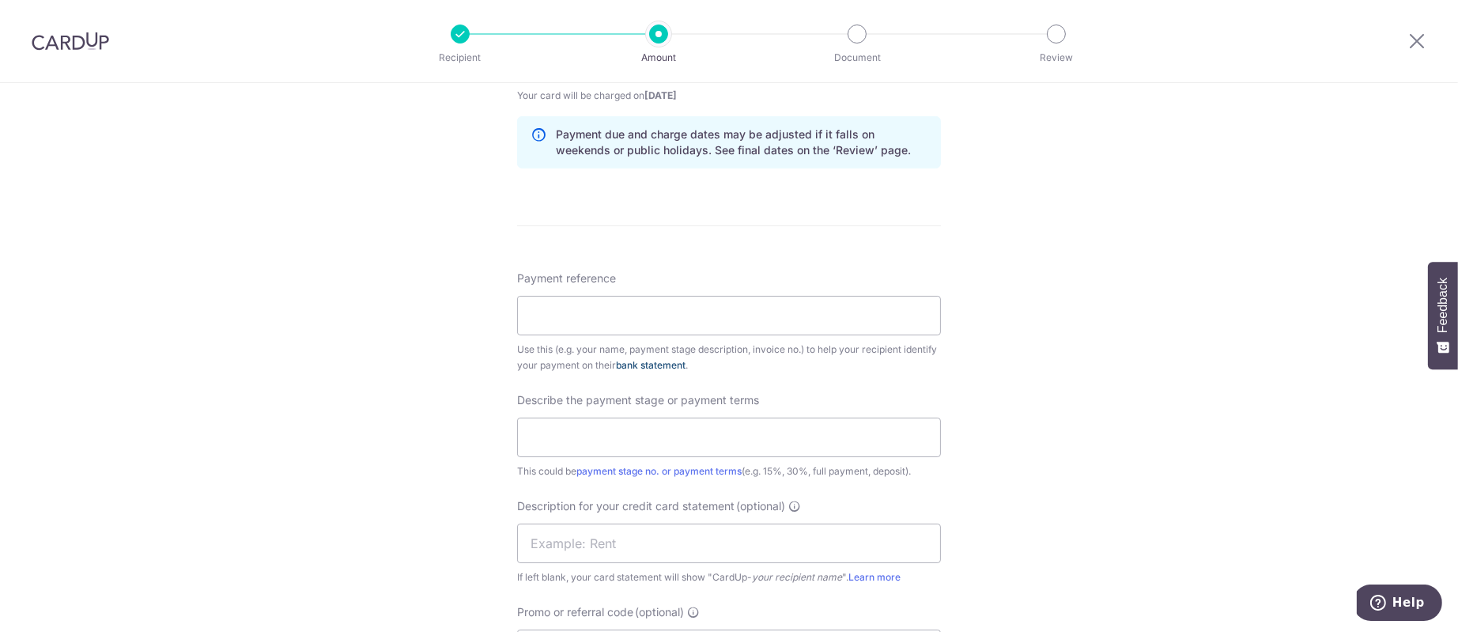
scroll to position [830, 0]
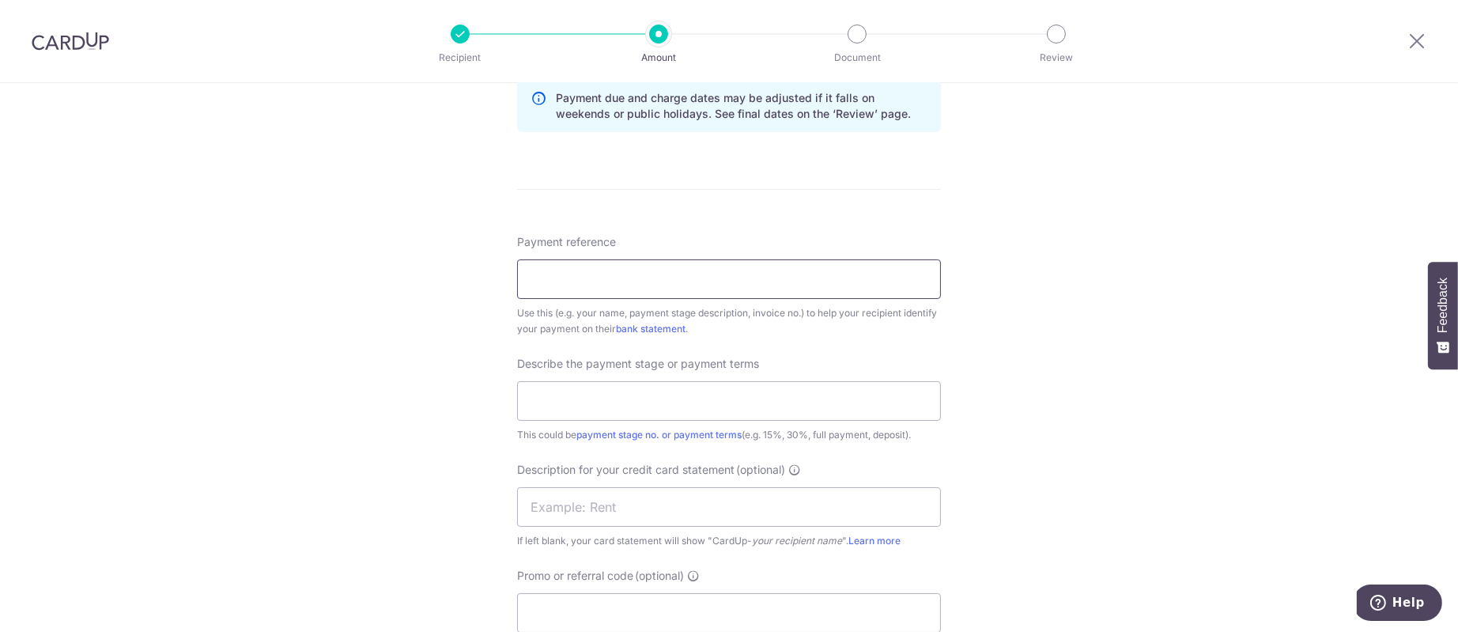
click at [659, 267] on input "Payment reference" at bounding box center [729, 279] width 424 height 40
paste input "5M-2502/05"
click at [591, 283] on input "5M-2502/05" at bounding box center [729, 279] width 424 height 40
click at [613, 279] on input "5M-2502/05" at bounding box center [729, 279] width 424 height 40
paste input "0"
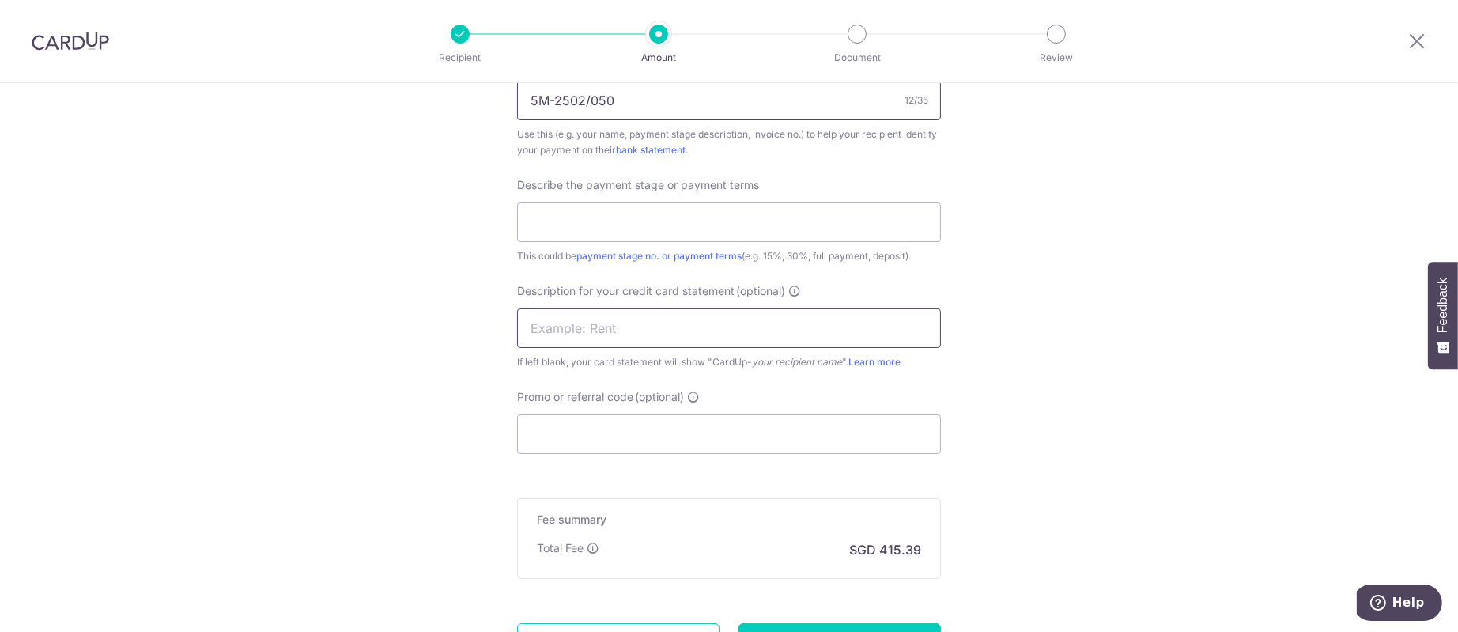
scroll to position [1066, 0]
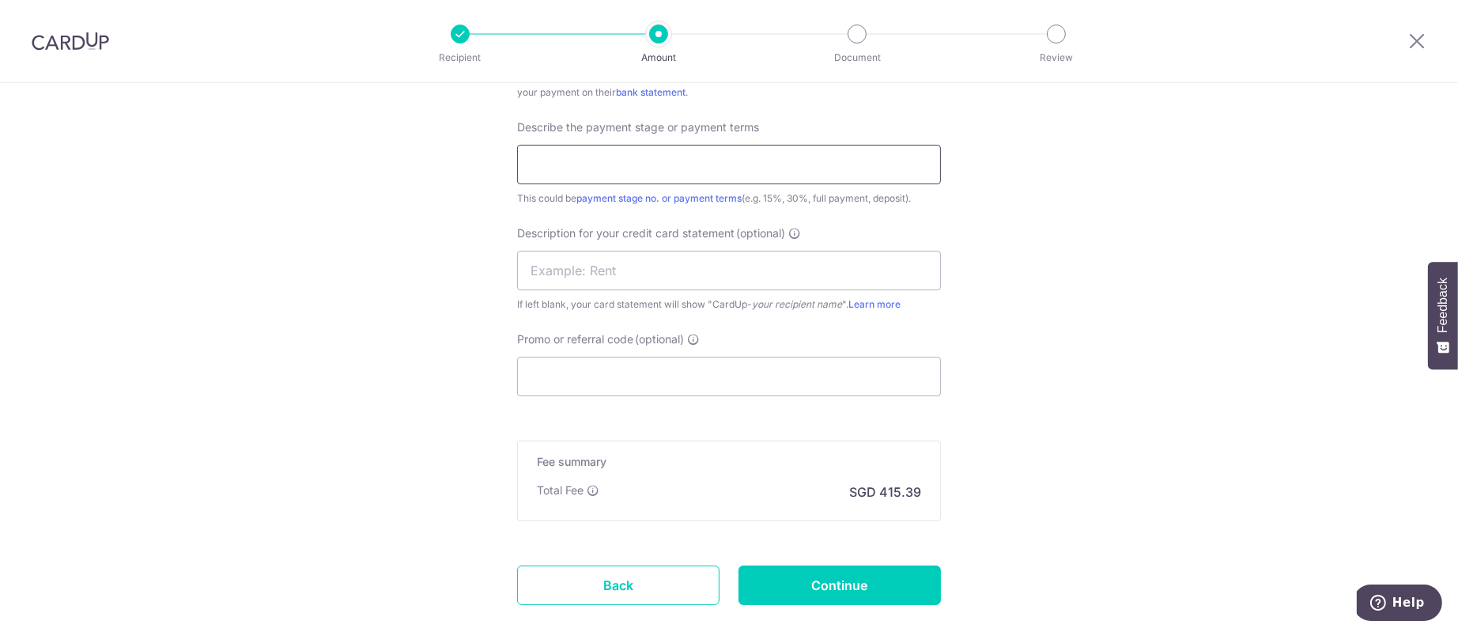
type input "5M-2502/050"
click at [637, 168] on input "text" at bounding box center [729, 165] width 424 height 40
click at [883, 168] on input "text" at bounding box center [729, 165] width 424 height 40
type input "50%"
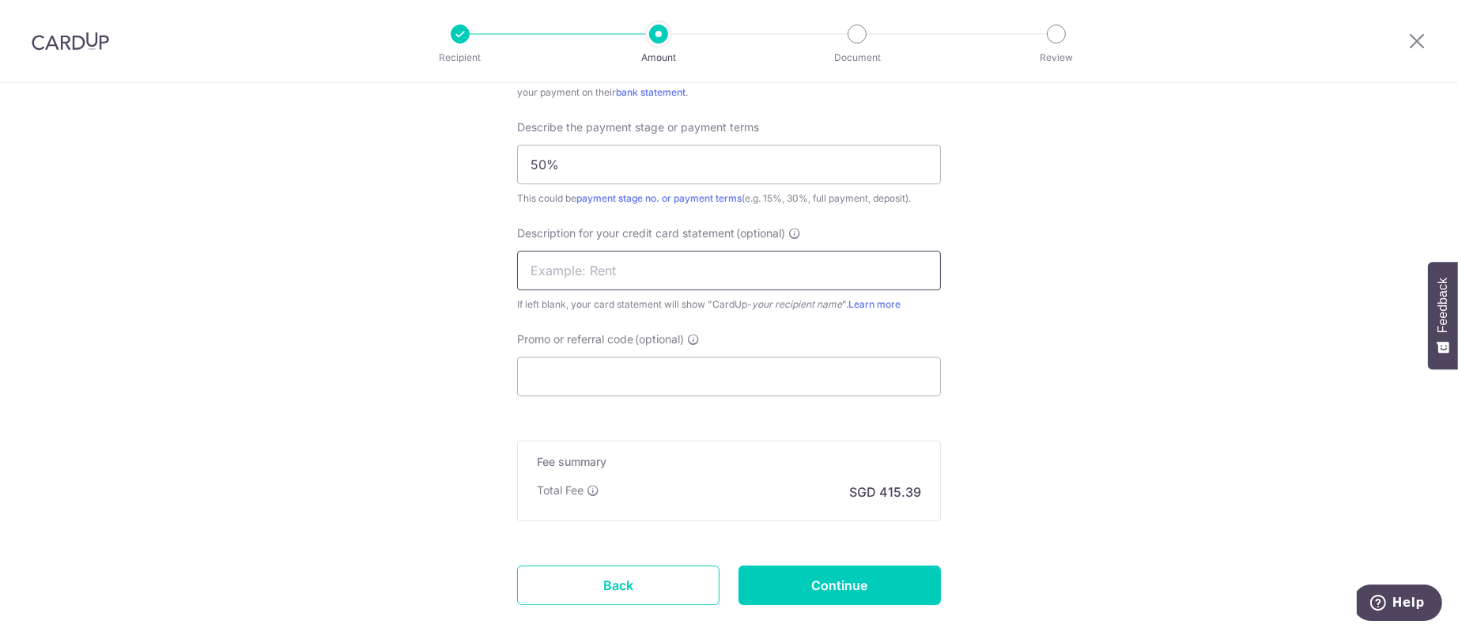
click at [791, 266] on input "text" at bounding box center [729, 271] width 424 height 40
click at [628, 270] on input "text" at bounding box center [729, 271] width 424 height 40
paste input "5M-2502/050"
type input "5M 2779"
click at [685, 380] on input "Promo or referral code (optional)" at bounding box center [729, 377] width 424 height 40
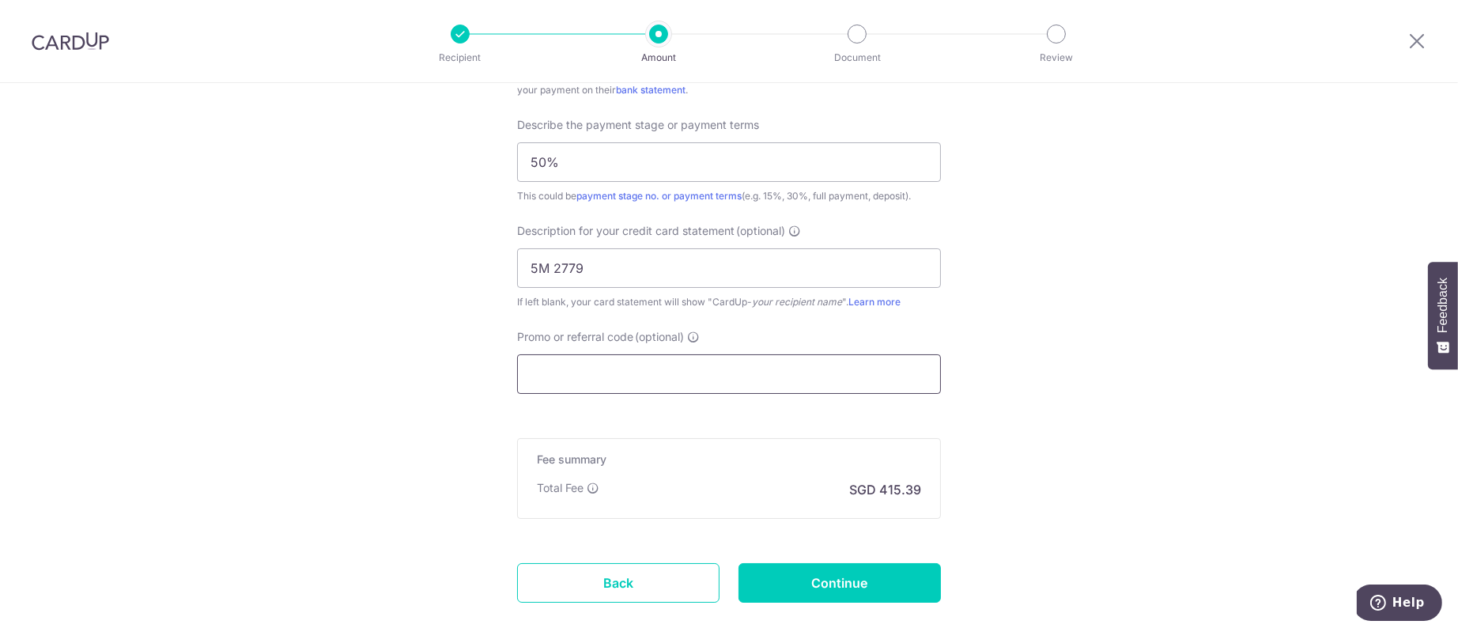
scroll to position [1157, 0]
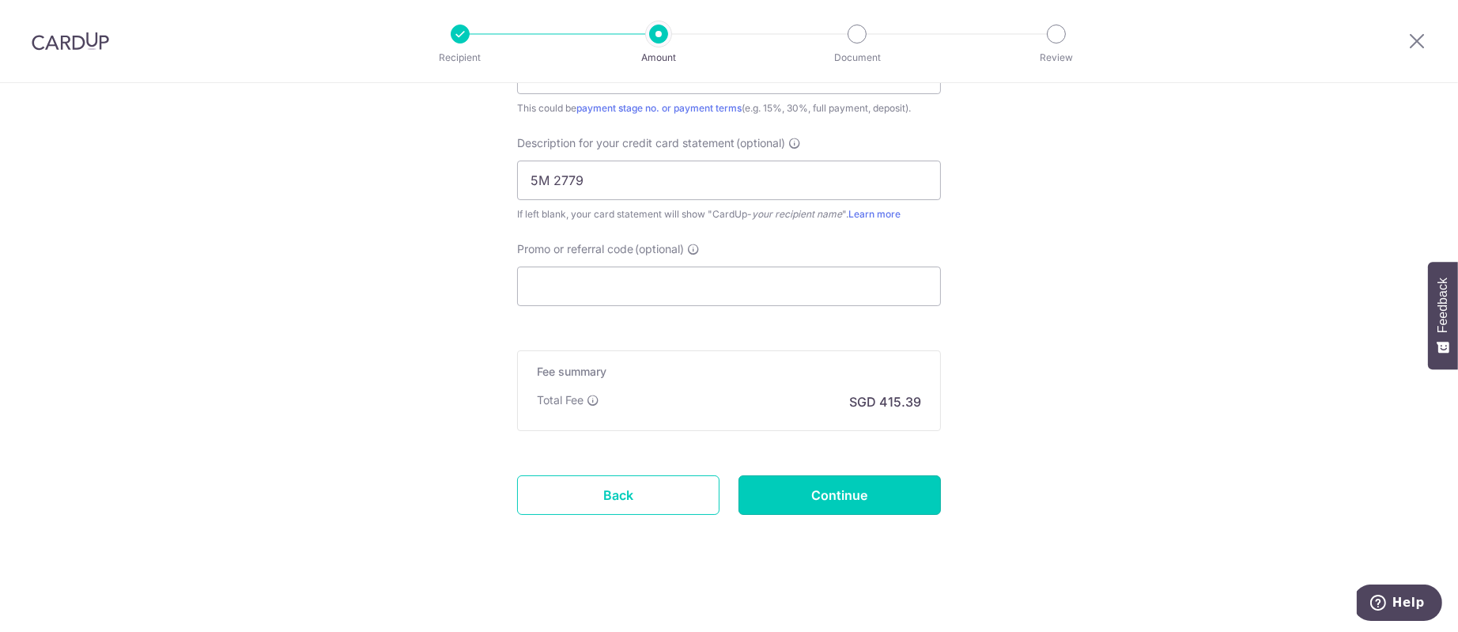
click at [884, 492] on input "Continue" at bounding box center [839, 495] width 202 height 40
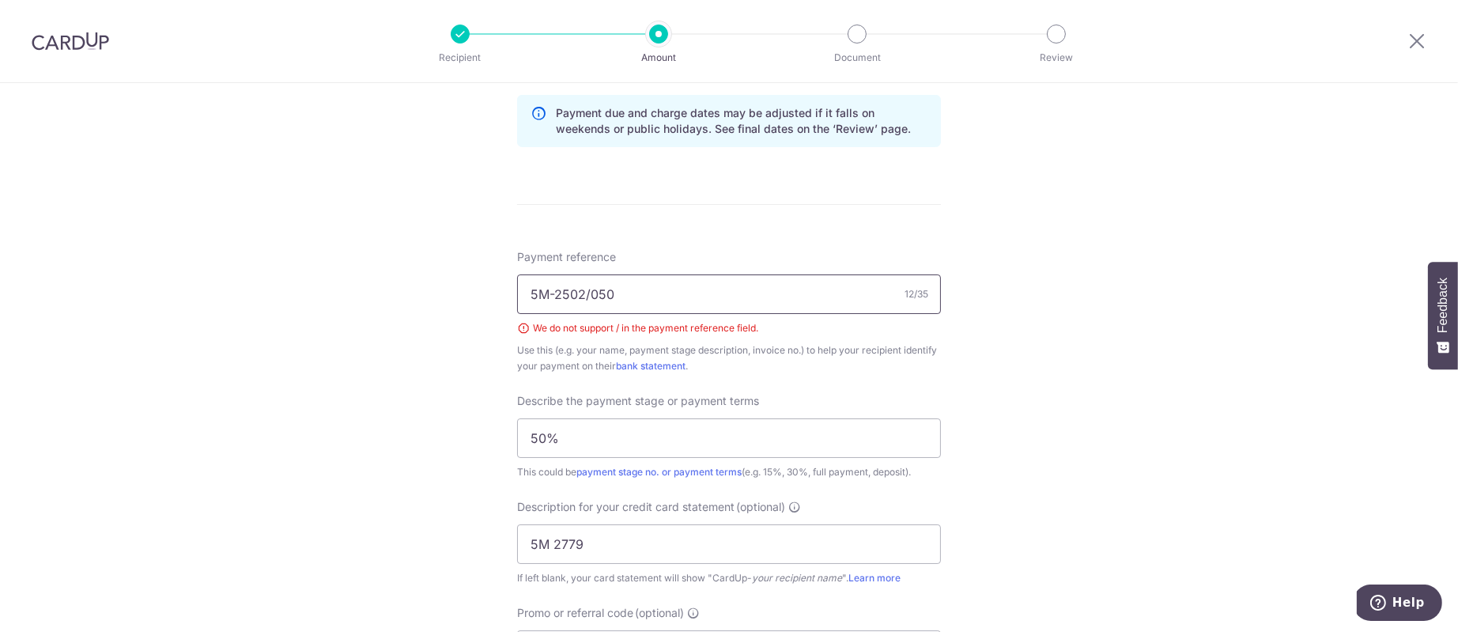
click at [587, 293] on input "5M-2502/050" at bounding box center [729, 294] width 424 height 40
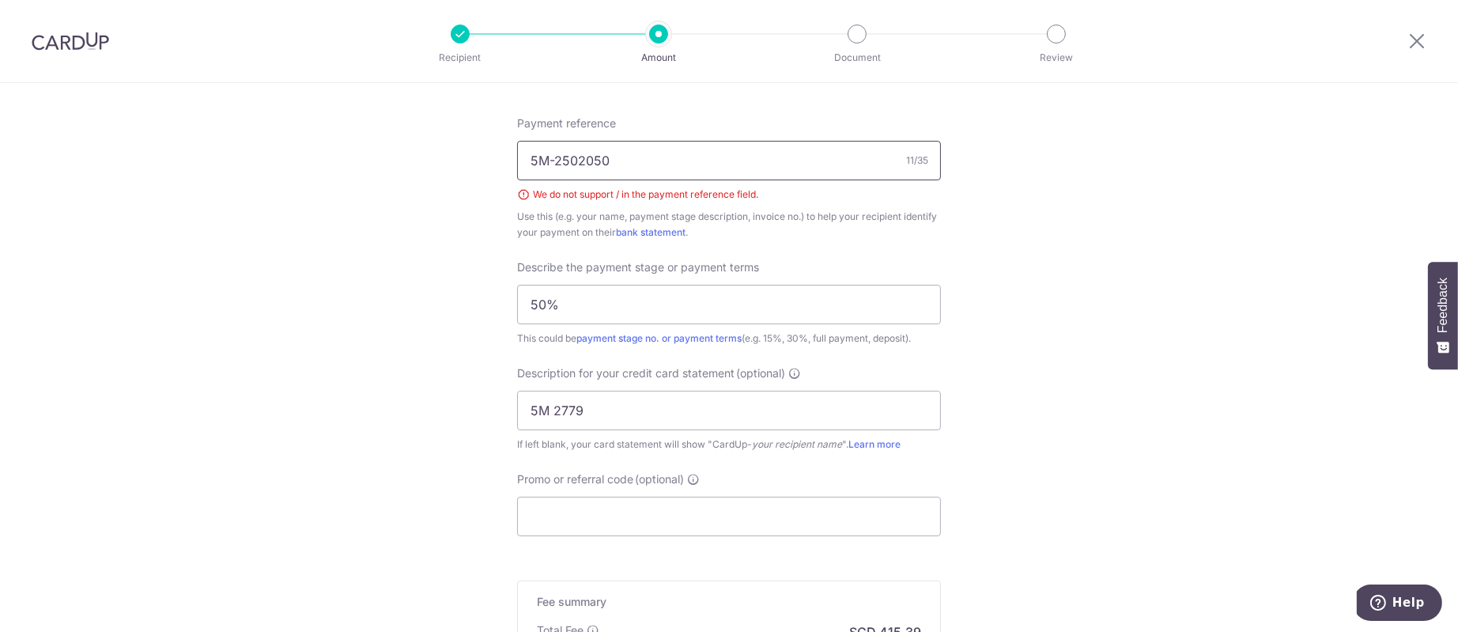
scroll to position [1179, 0]
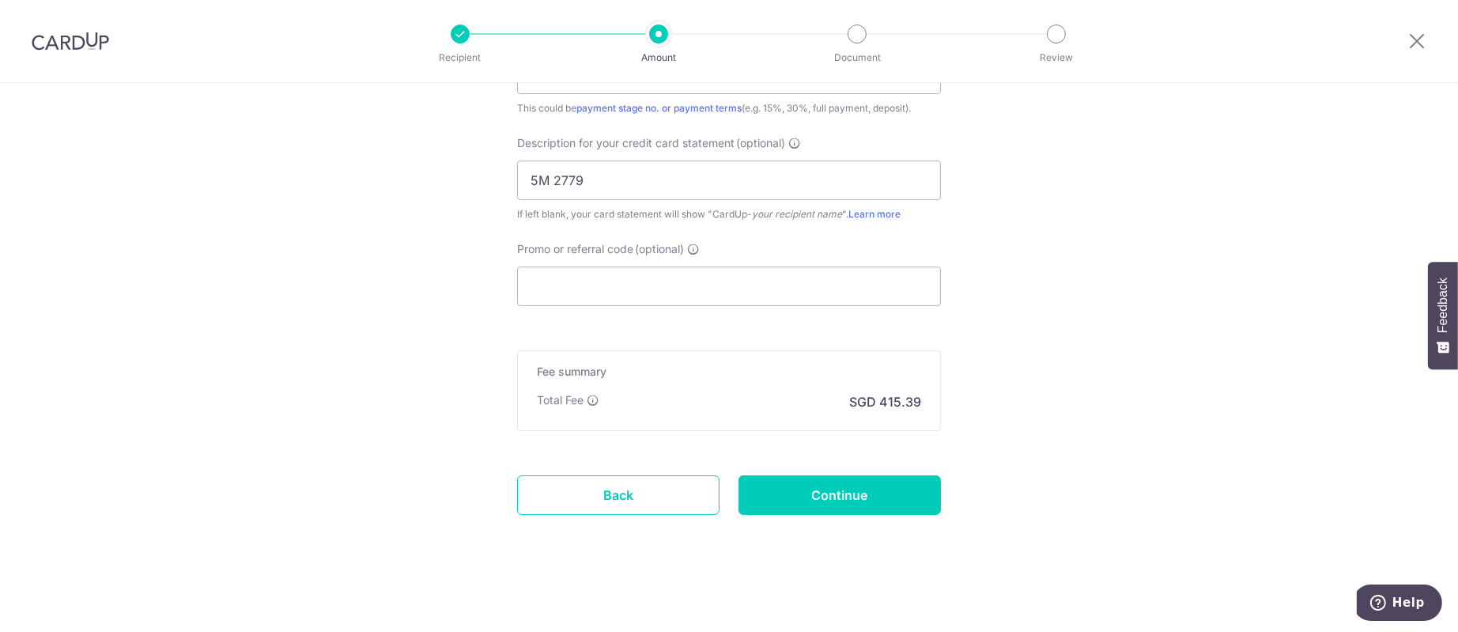
type input "5M-2502050"
click at [862, 478] on input "Continue" at bounding box center [839, 495] width 202 height 40
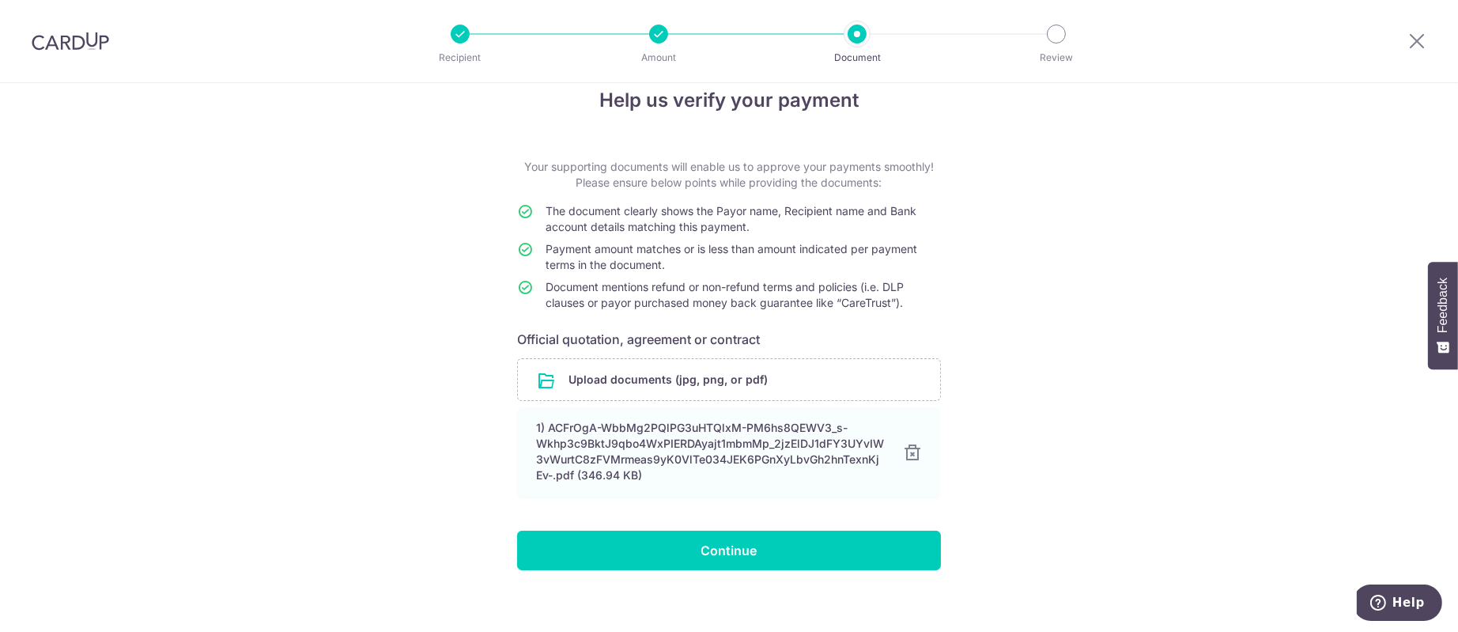
scroll to position [40, 0]
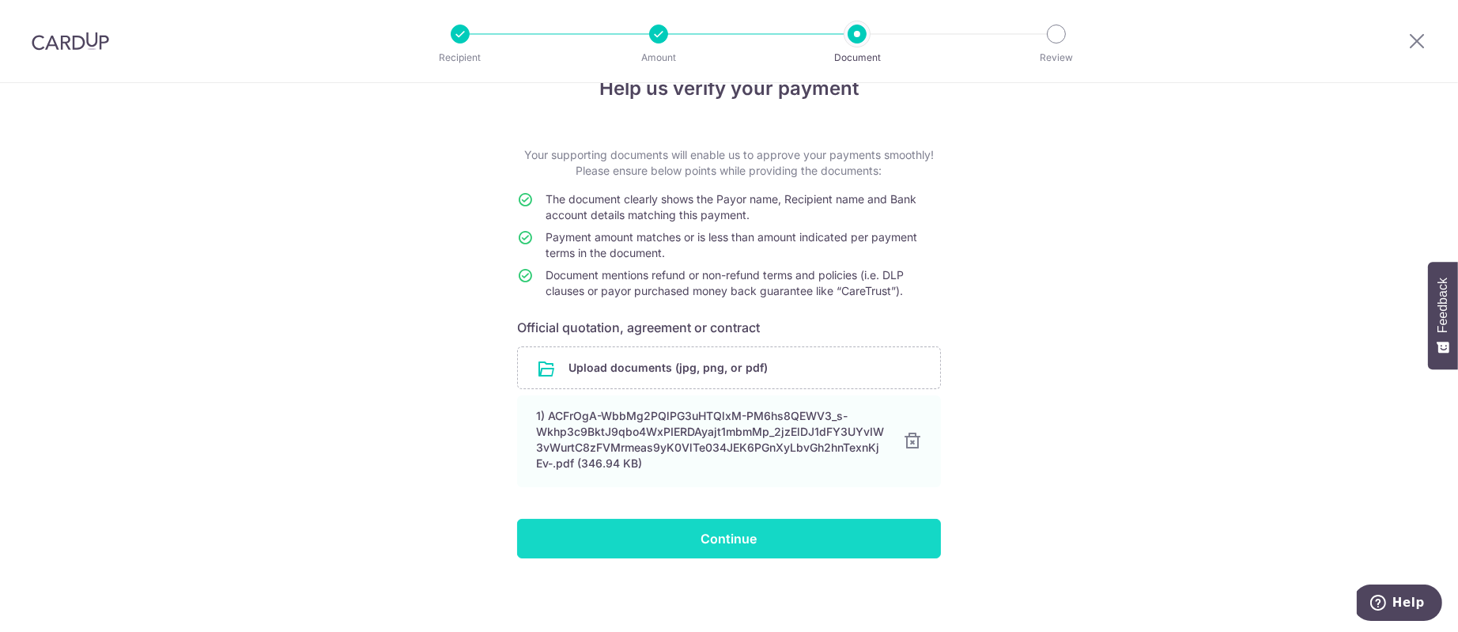
click at [678, 528] on input "Continue" at bounding box center [729, 539] width 424 height 40
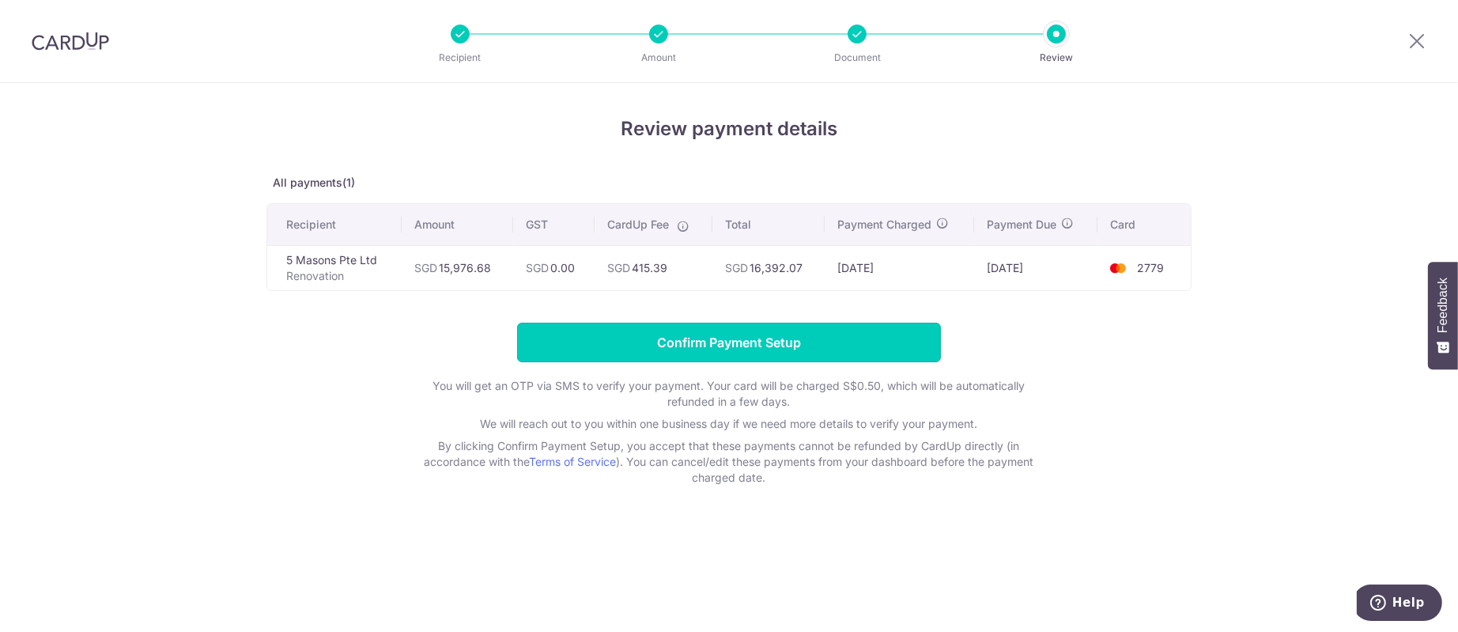
click at [754, 334] on input "Confirm Payment Setup" at bounding box center [729, 343] width 424 height 40
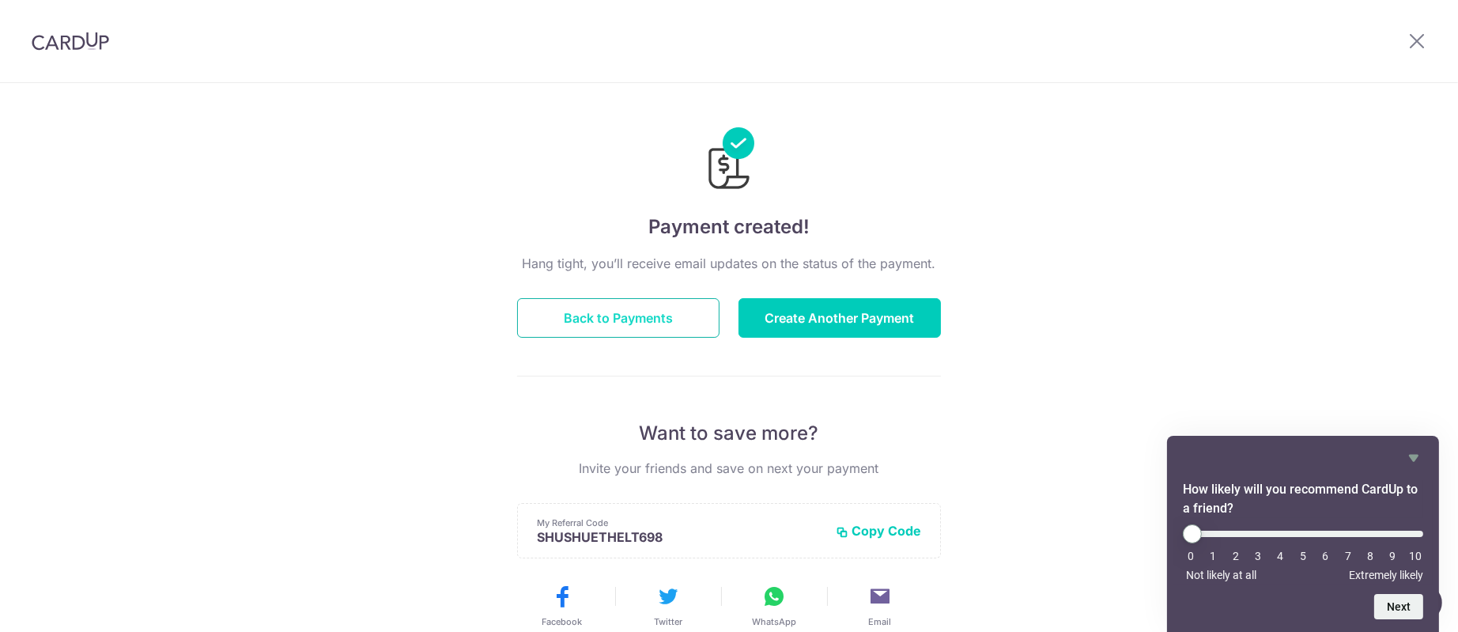
click at [674, 331] on button "Back to Payments" at bounding box center [618, 318] width 202 height 40
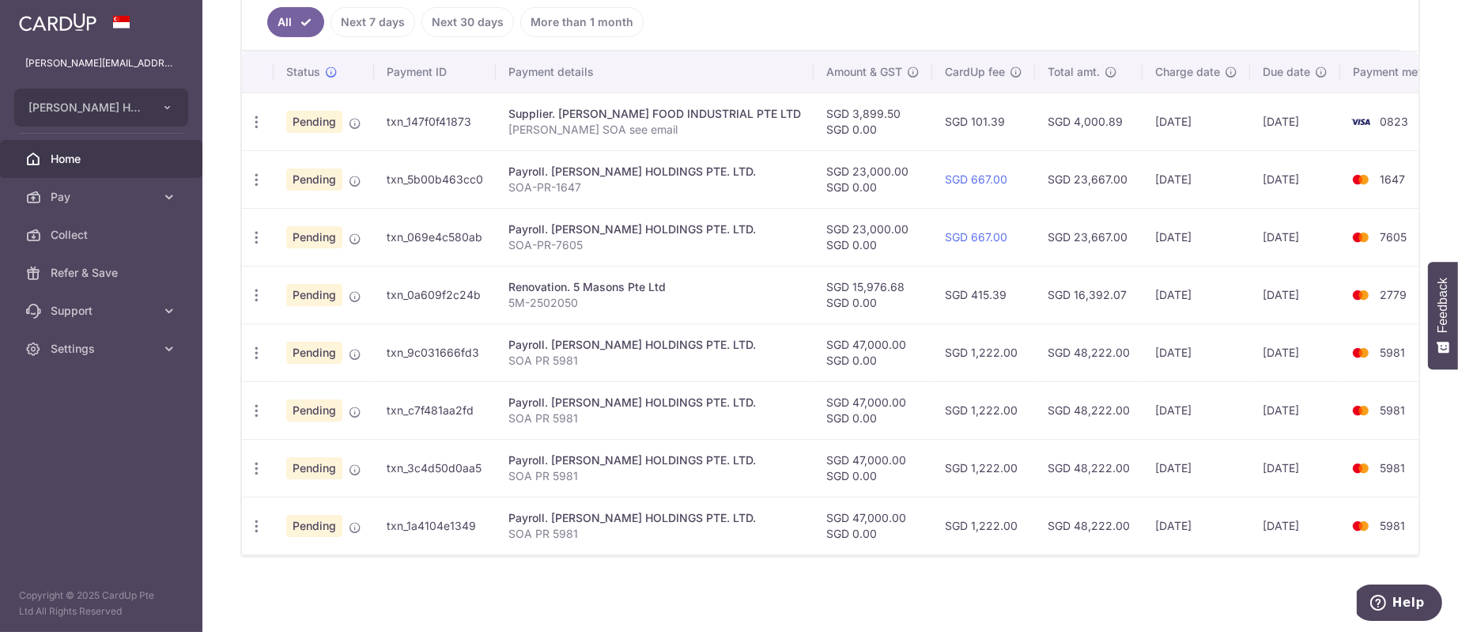
scroll to position [330, 0]
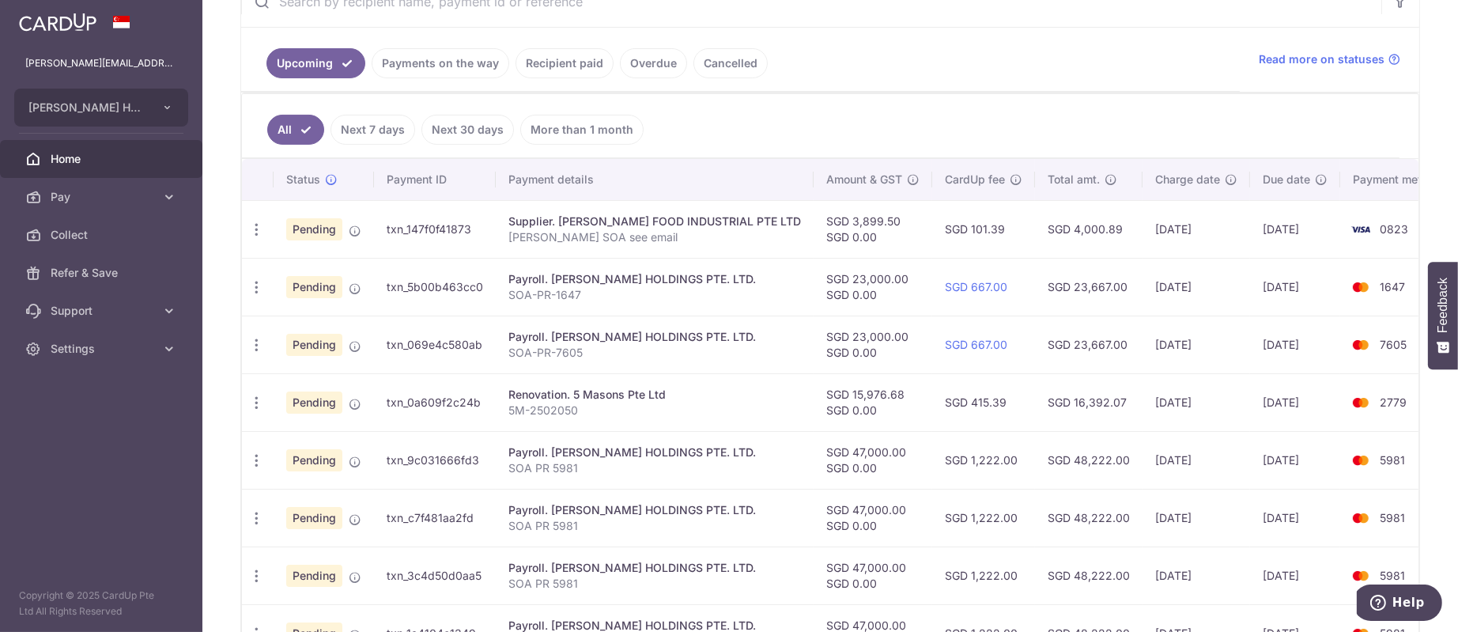
drag, startPoint x: 1045, startPoint y: 402, endPoint x: 1108, endPoint y: 400, distance: 62.5
click at [1108, 400] on td "SGD 16,392.07" at bounding box center [1089, 402] width 108 height 58
copy td "16,392.07"
